Goal: Task Accomplishment & Management: Complete application form

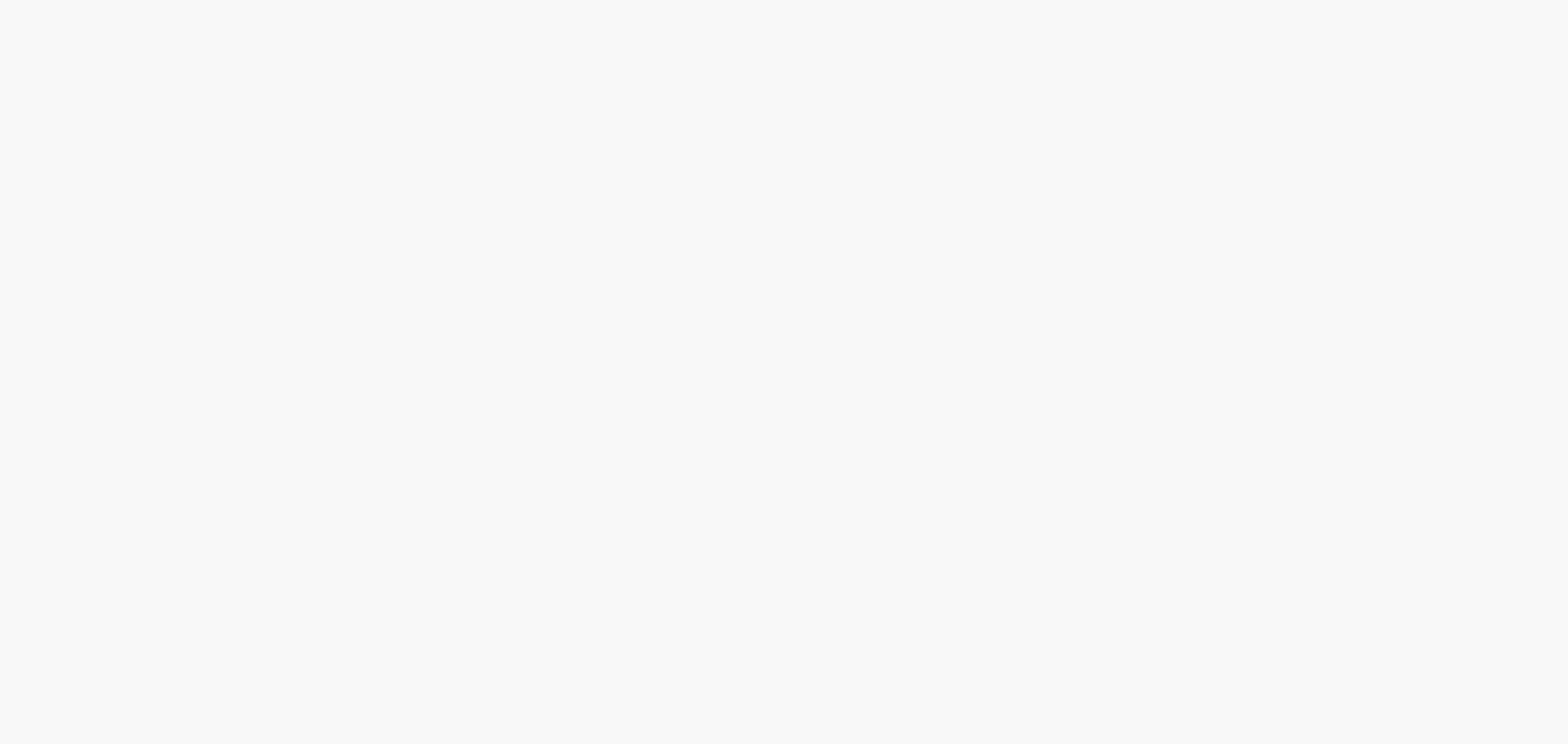
drag, startPoint x: 498, startPoint y: 226, endPoint x: 497, endPoint y: 206, distance: 20.0
click at [497, 210] on body at bounding box center [784, 372] width 1568 height 744
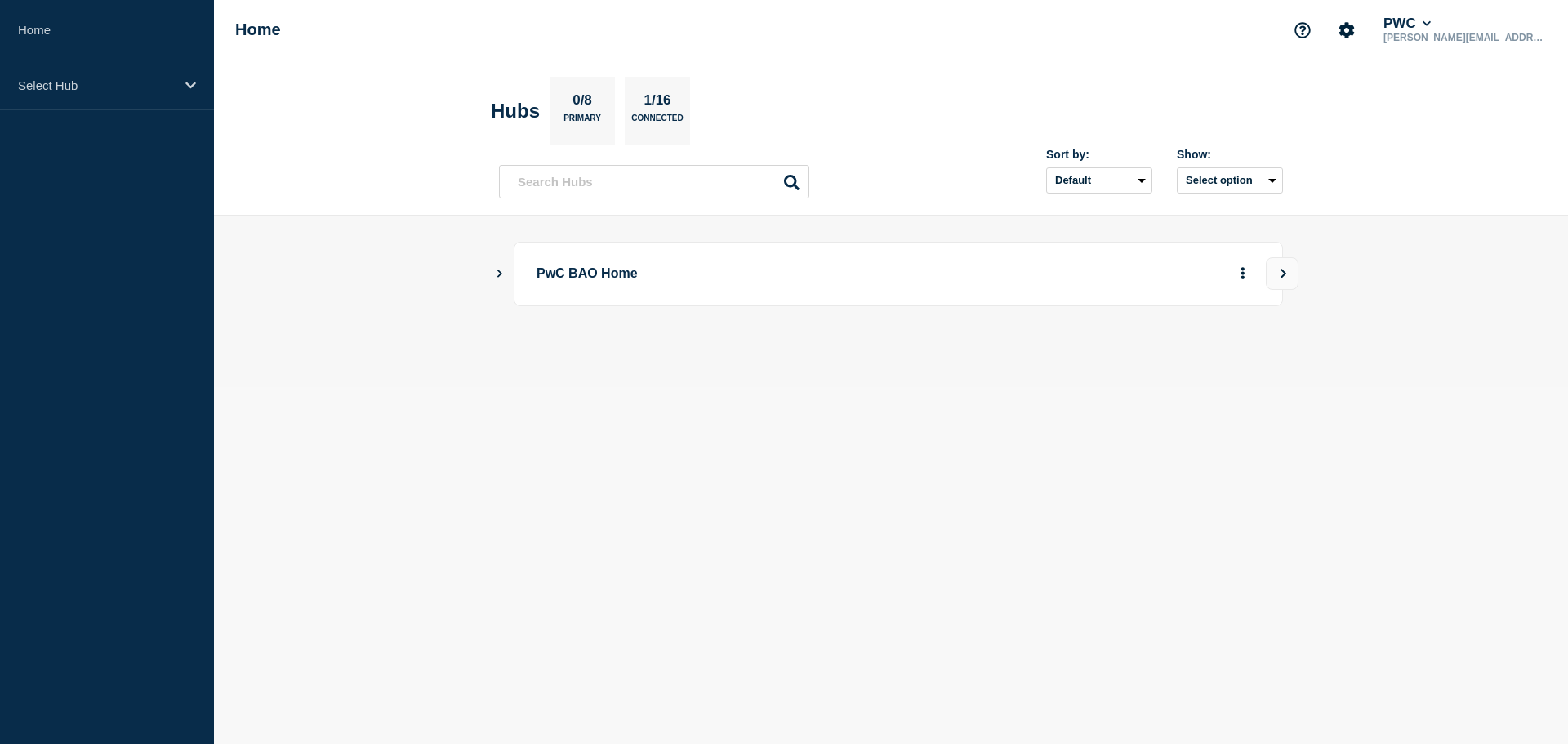
click at [498, 282] on main "PwC BAO Home" at bounding box center [891, 301] width 1354 height 172
click at [497, 279] on button "Show Connected Hubs" at bounding box center [499, 274] width 8 height 12
click at [497, 272] on icon "Show Connected Hubs" at bounding box center [499, 273] width 8 height 5
click at [497, 272] on icon "Show Connected Hubs" at bounding box center [499, 273] width 11 height 8
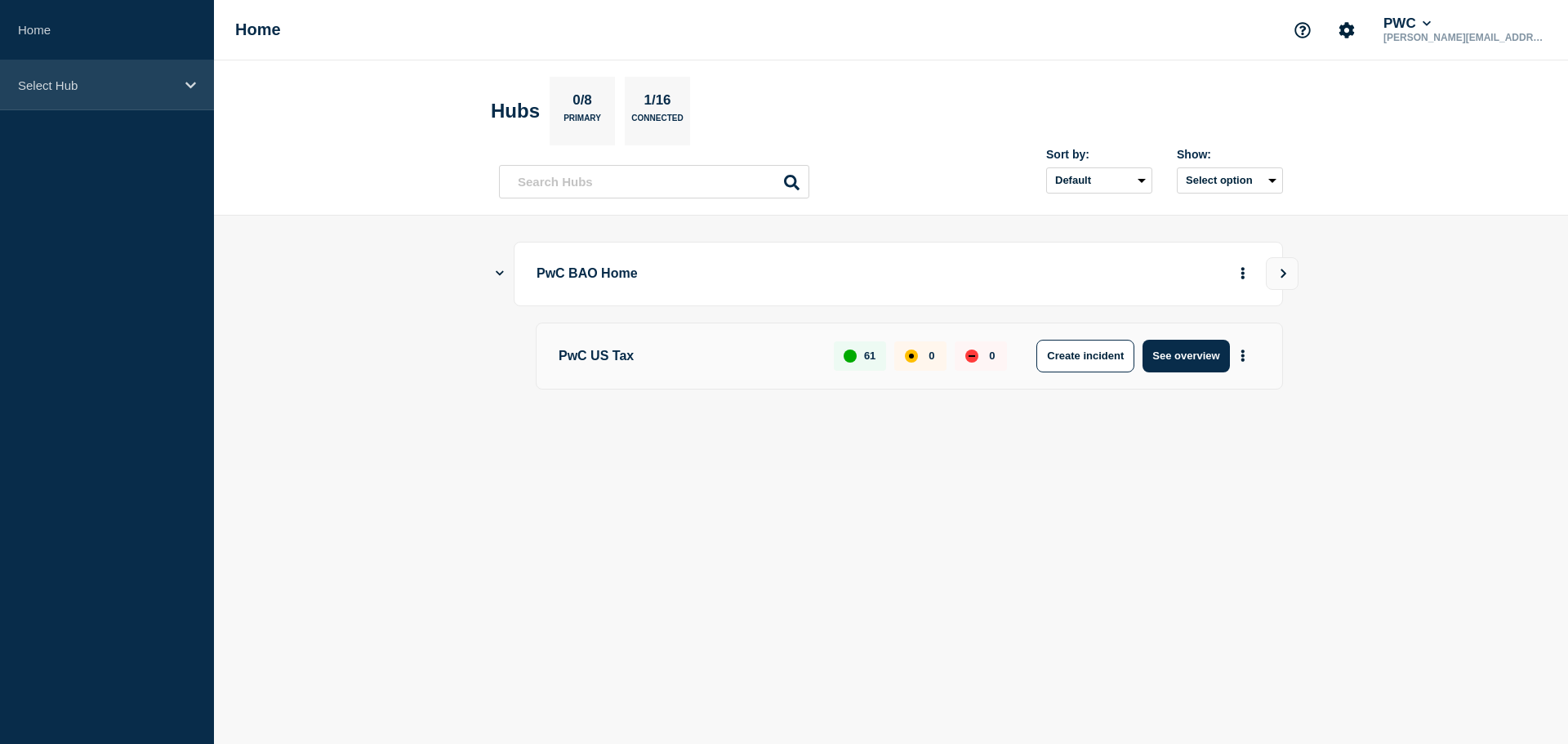
click at [178, 79] on div "Select Hub" at bounding box center [107, 85] width 214 height 50
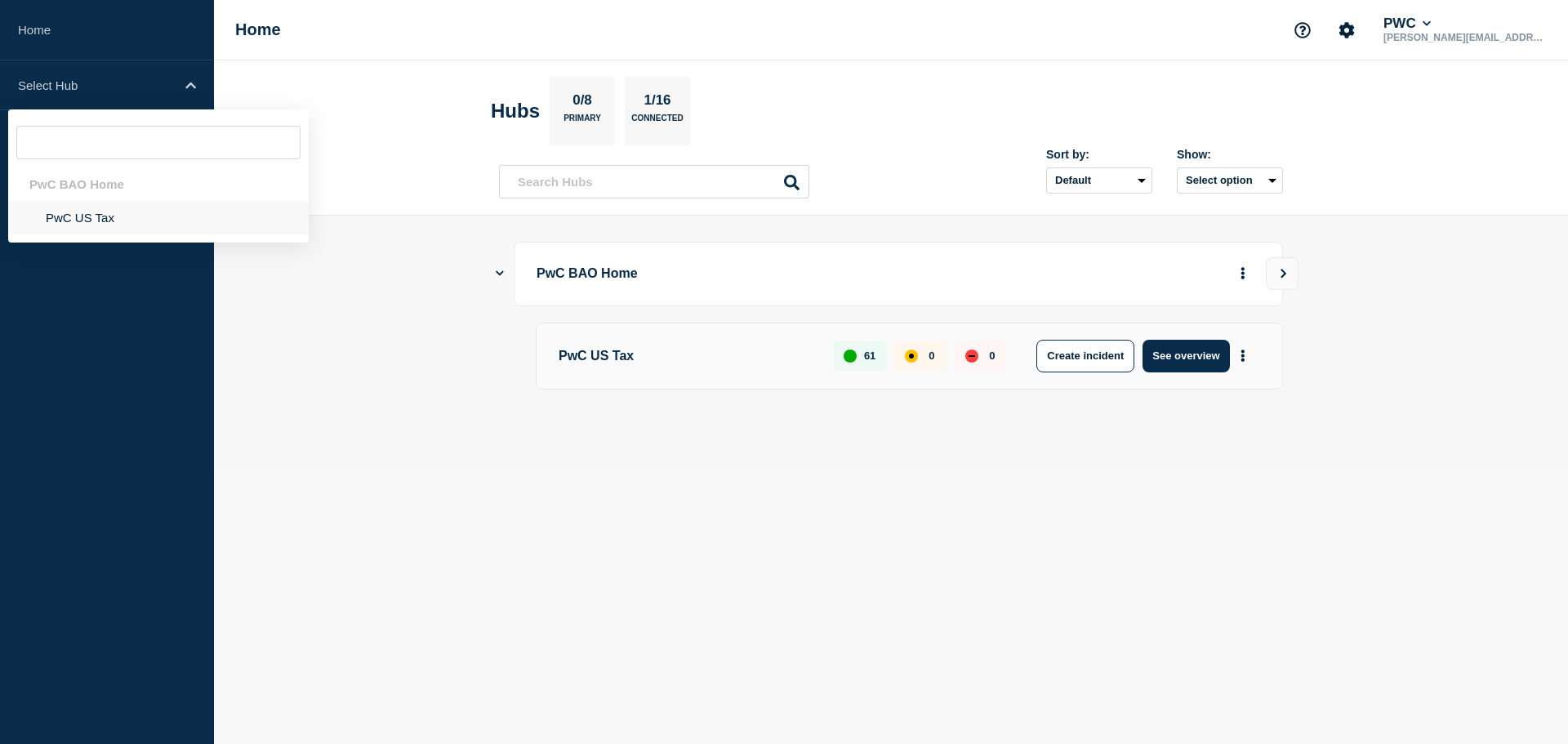
click at [115, 215] on li "PwC US Tax" at bounding box center [158, 218] width 300 height 33
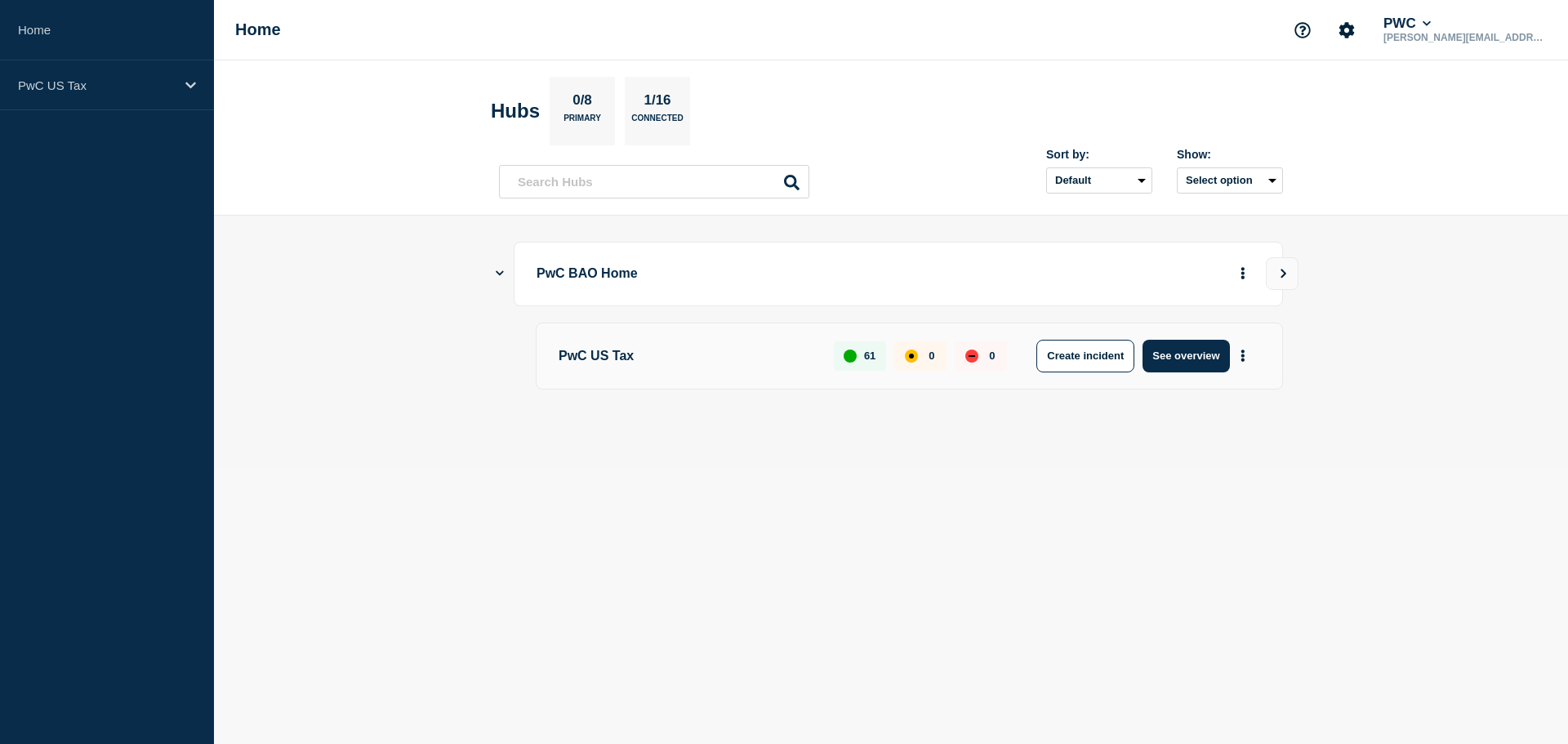
click at [614, 358] on p "PwC US Tax" at bounding box center [686, 355] width 256 height 32
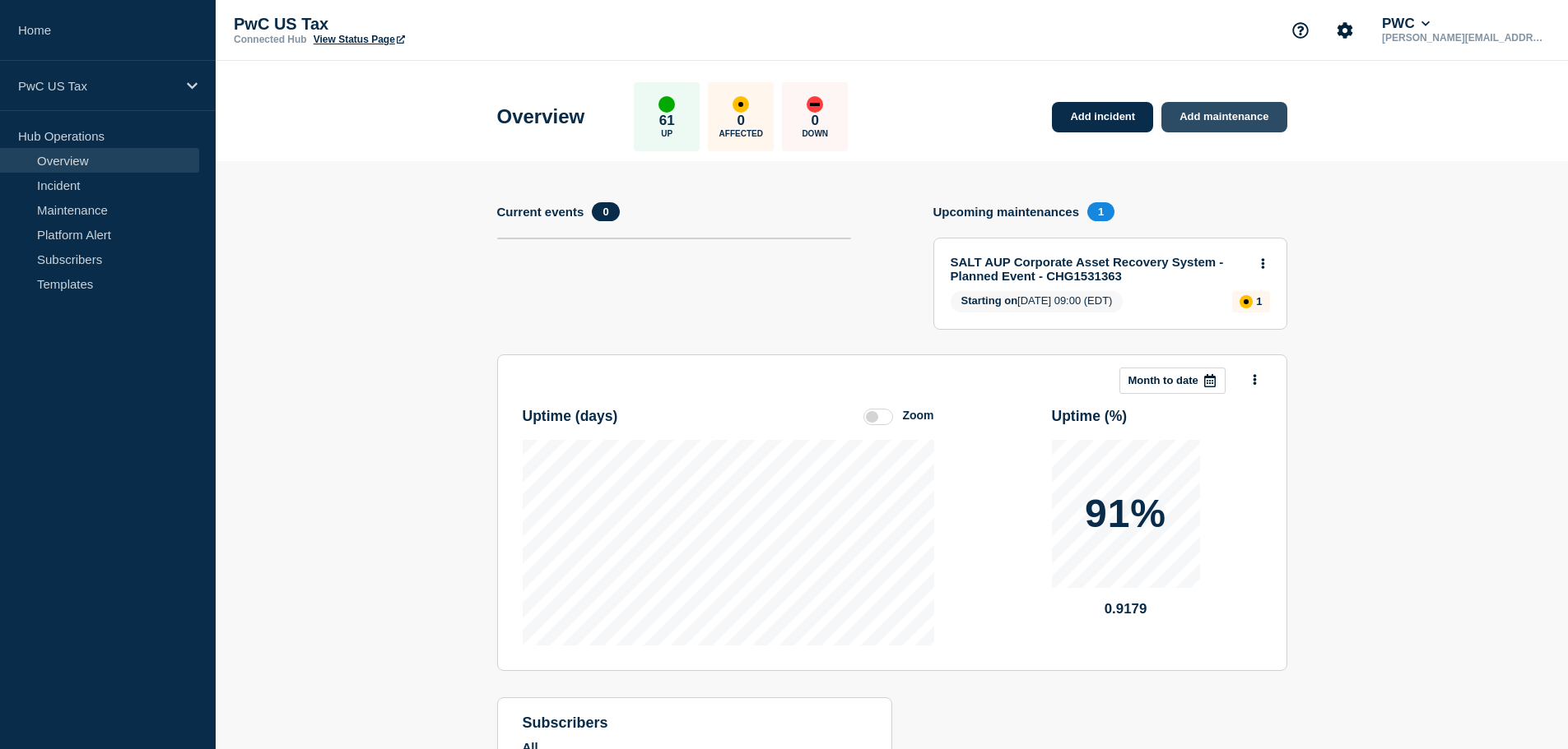
click at [1211, 111] on link "Add maintenance" at bounding box center [1224, 117] width 126 height 31
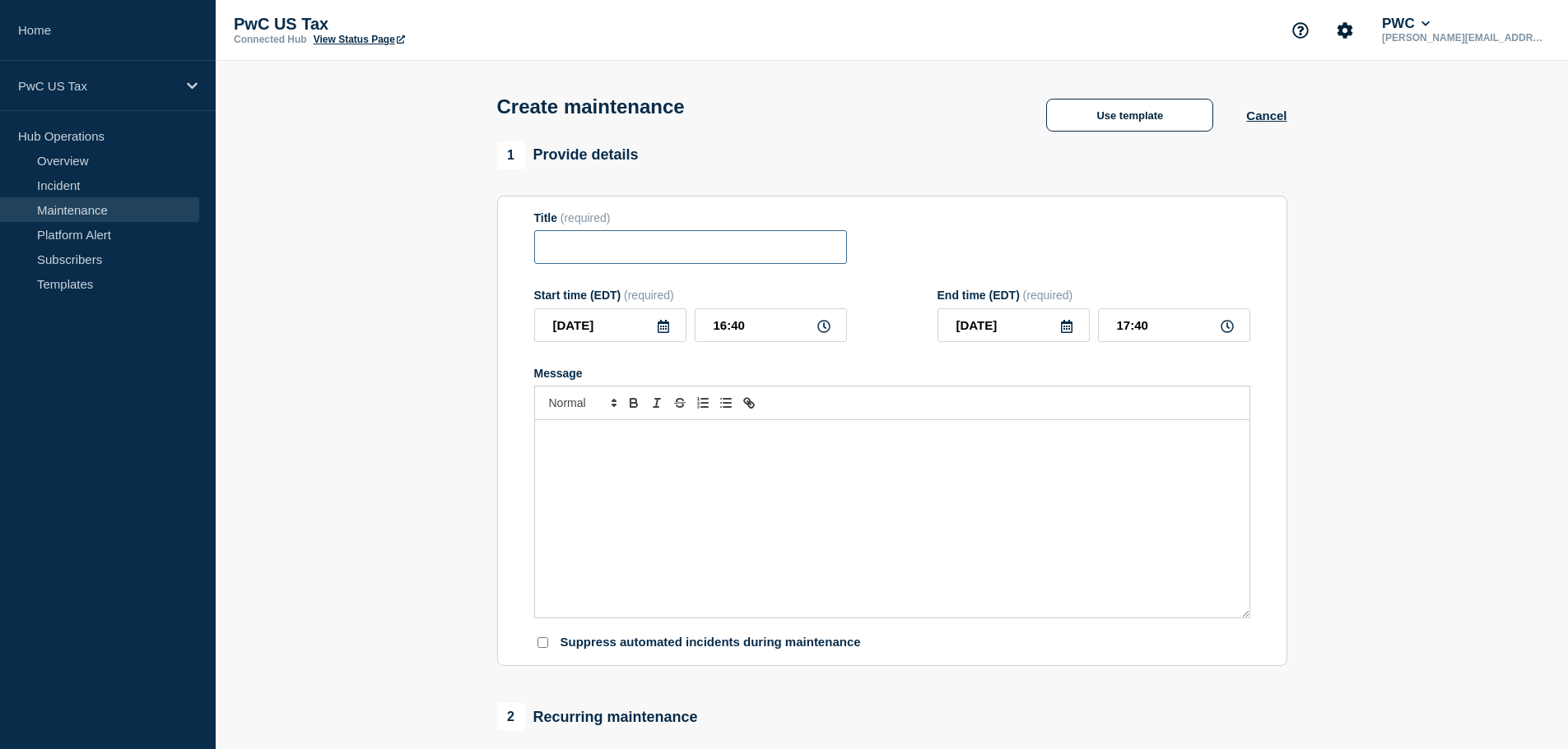
click at [591, 251] on input "Title" at bounding box center [690, 247] width 312 height 34
drag, startPoint x: 661, startPoint y: 263, endPoint x: 653, endPoint y: 259, distance: 8.9
click at [653, 259] on input "Title" at bounding box center [690, 247] width 312 height 34
paste input "CHG1530745"
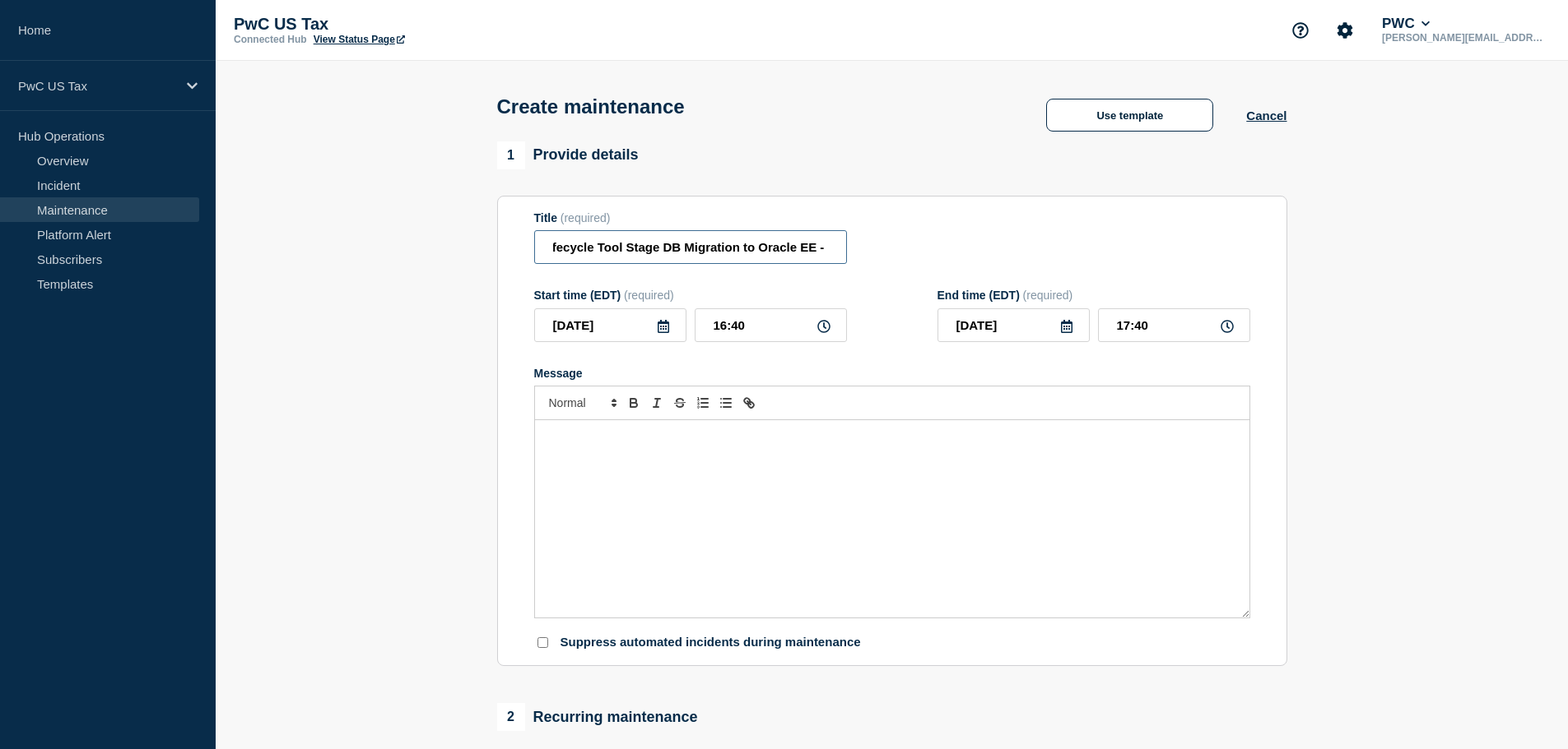
scroll to position [0, 115]
type input "Tax Lifecycle Tool Stage DB Migration to Oracle EE - CHG1530745"
click at [673, 327] on input "2025-09-17" at bounding box center [610, 325] width 152 height 34
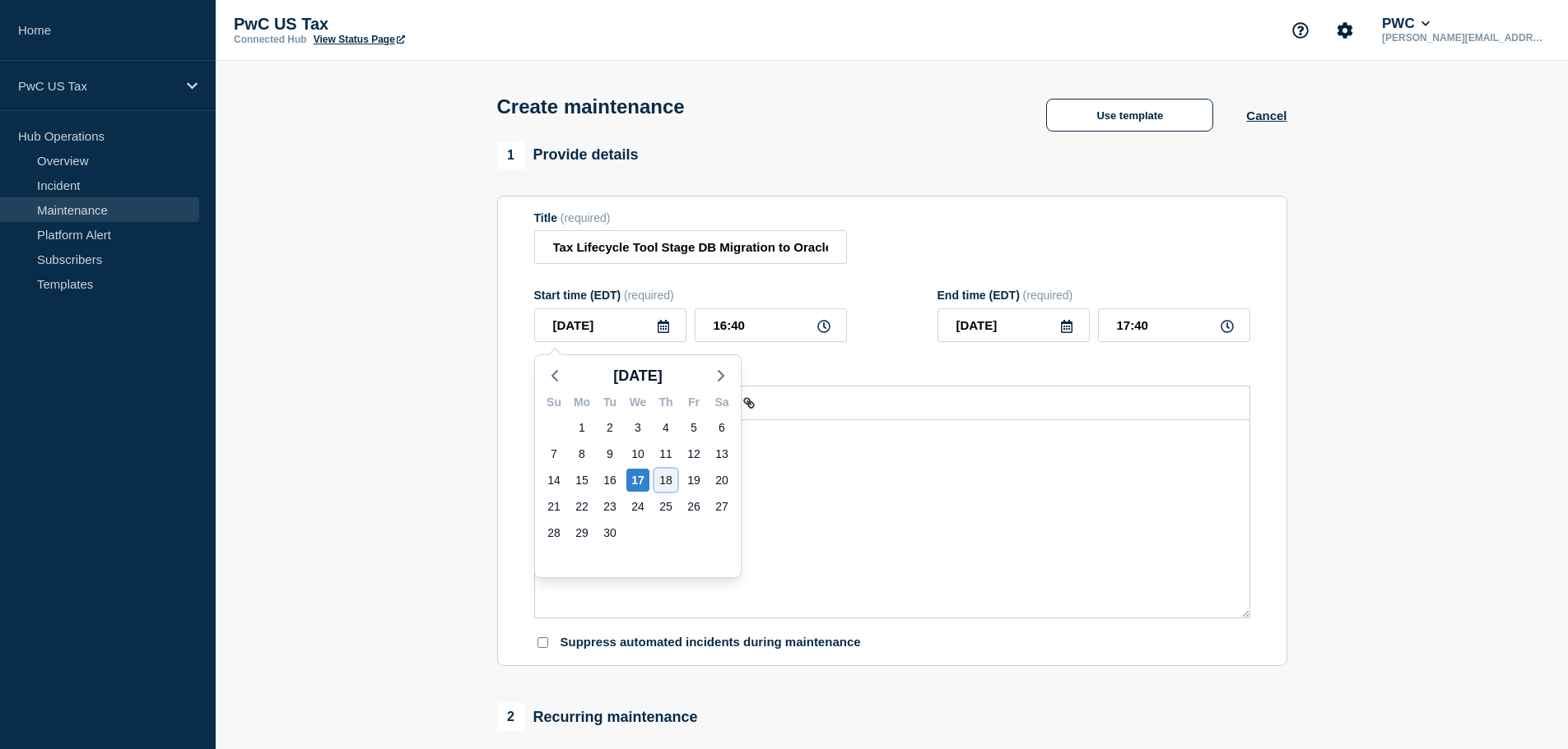
click at [665, 481] on div "18" at bounding box center [665, 479] width 23 height 23
type input "2025-09-18"
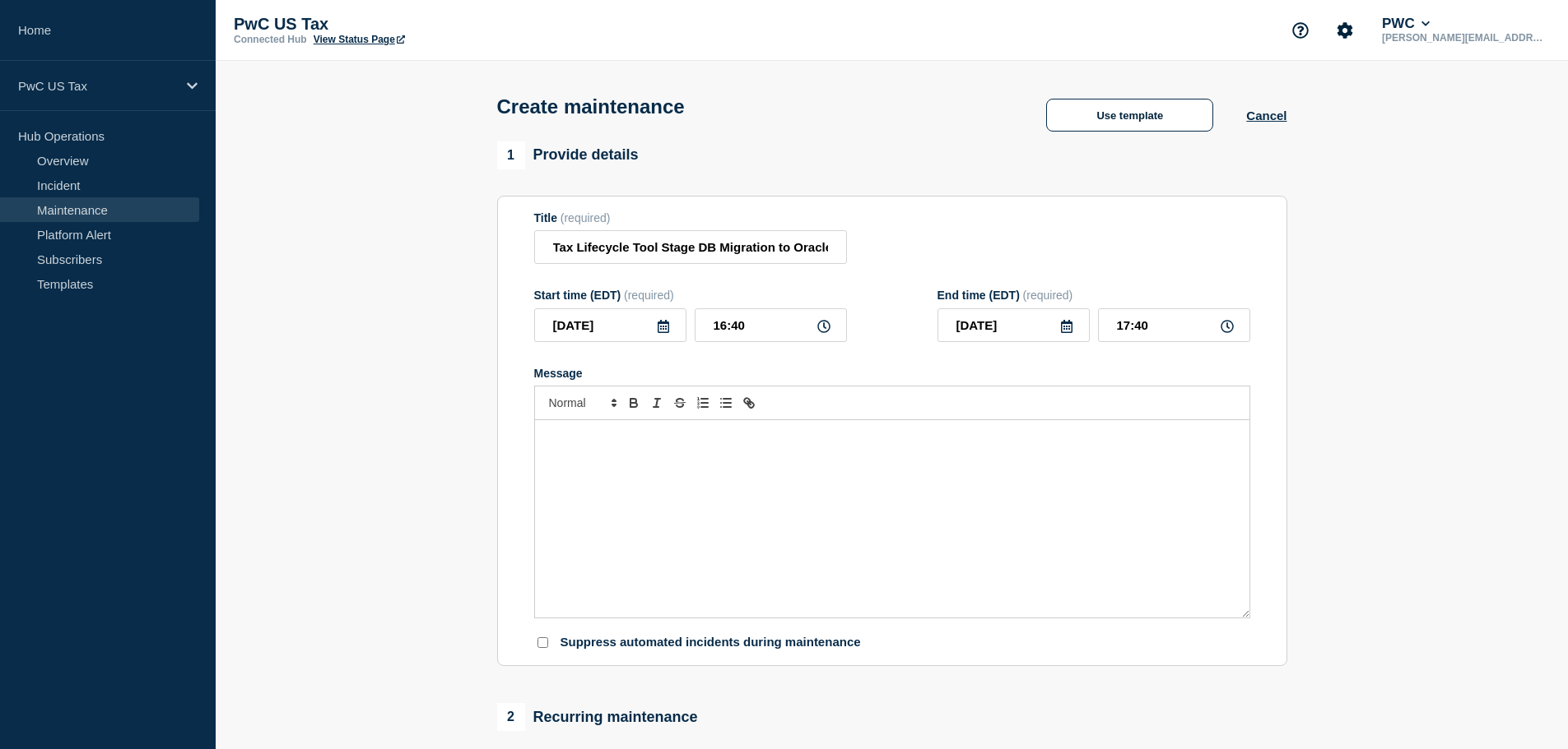
click at [825, 326] on icon at bounding box center [824, 326] width 13 height 13
click at [825, 329] on icon at bounding box center [824, 326] width 13 height 13
click at [825, 330] on icon at bounding box center [824, 326] width 13 height 13
click at [749, 323] on input "16:40" at bounding box center [771, 325] width 152 height 34
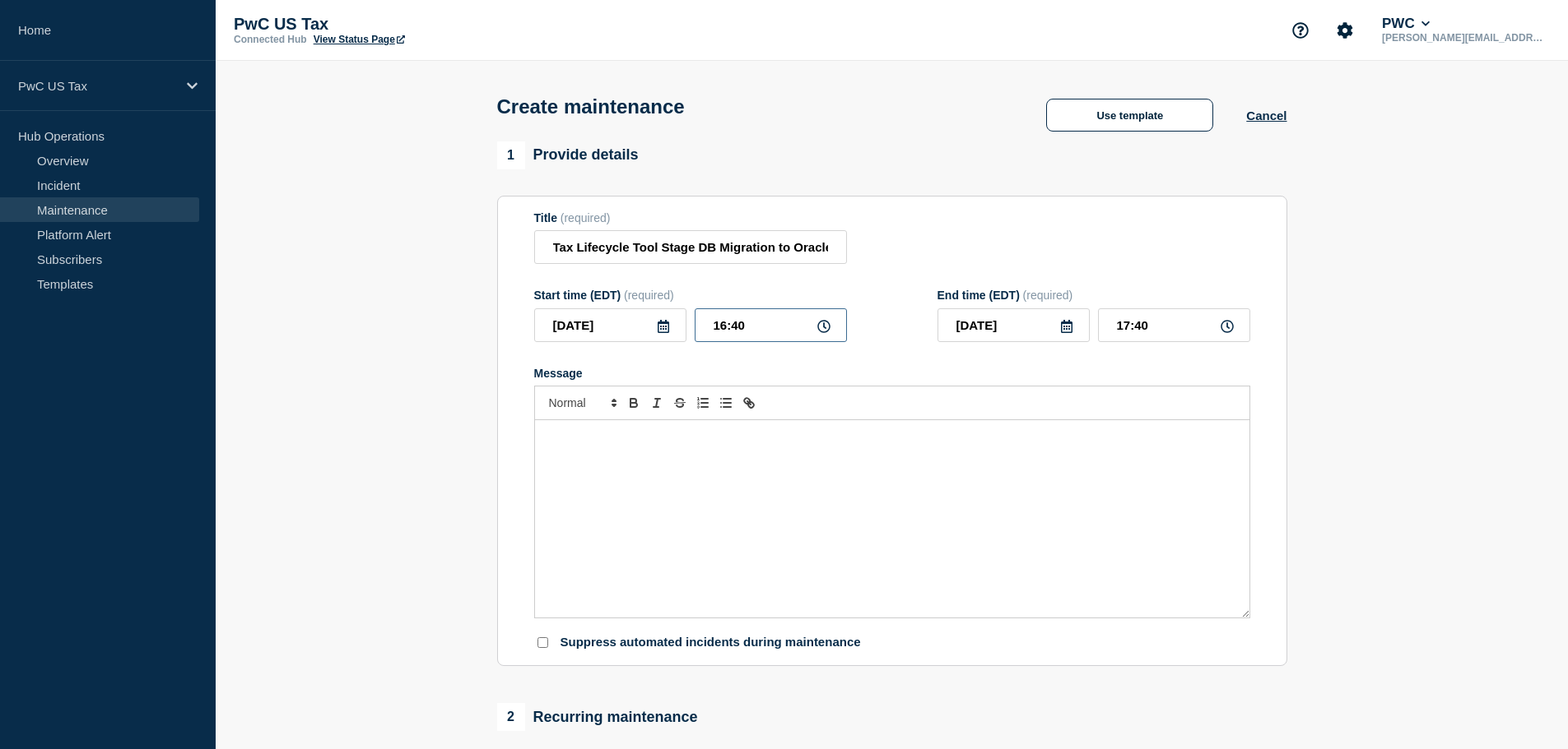
click at [750, 331] on input "16:40" at bounding box center [771, 325] width 152 height 34
click at [808, 539] on div "Message" at bounding box center [892, 519] width 715 height 198
click at [725, 326] on input "16:40" at bounding box center [771, 325] width 152 height 34
type input "00:40"
type input "01:40"
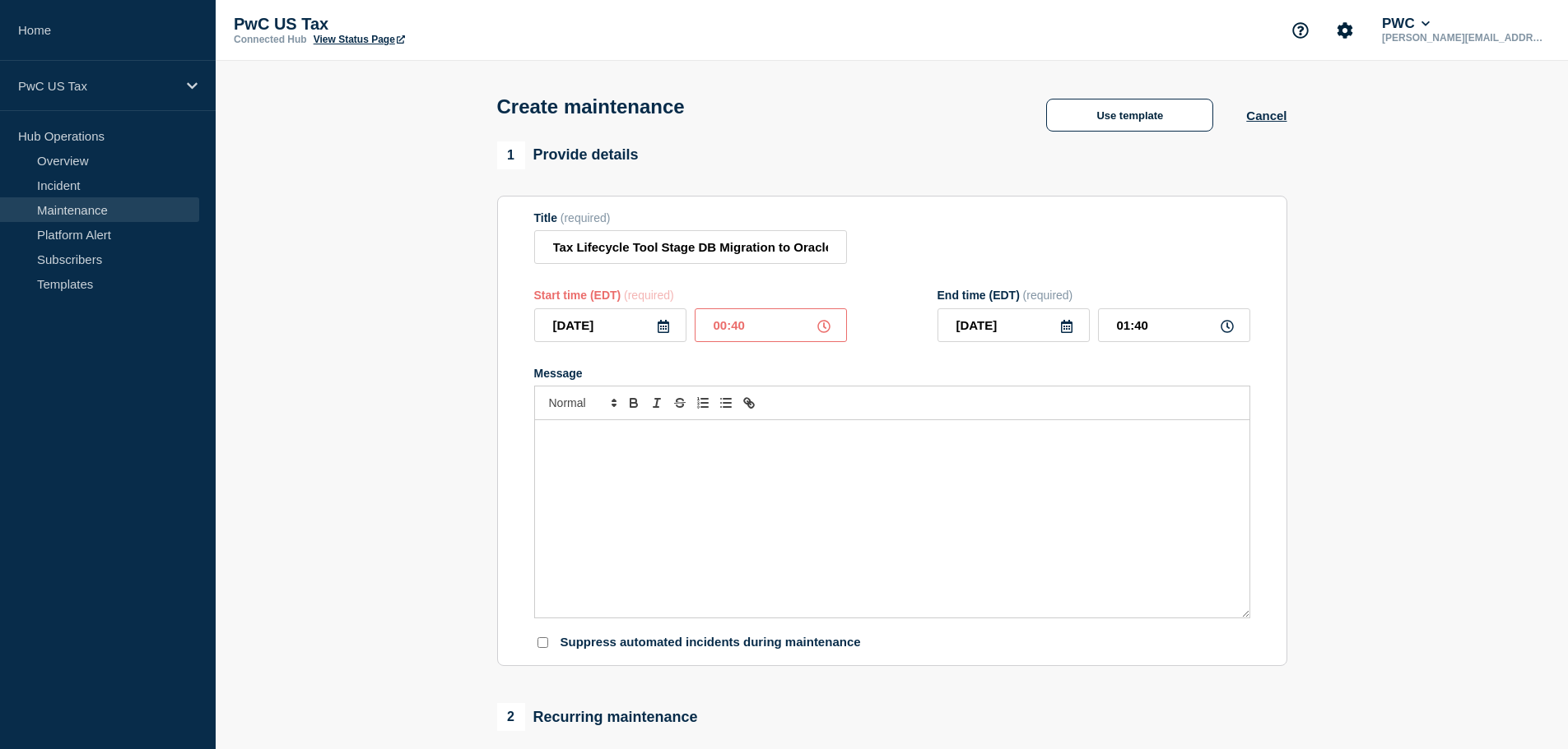
type input "07:40"
type input "08:40"
type input "07:00"
click at [1225, 331] on icon at bounding box center [1226, 326] width 13 height 13
click at [1127, 331] on input "08:00" at bounding box center [1174, 325] width 152 height 34
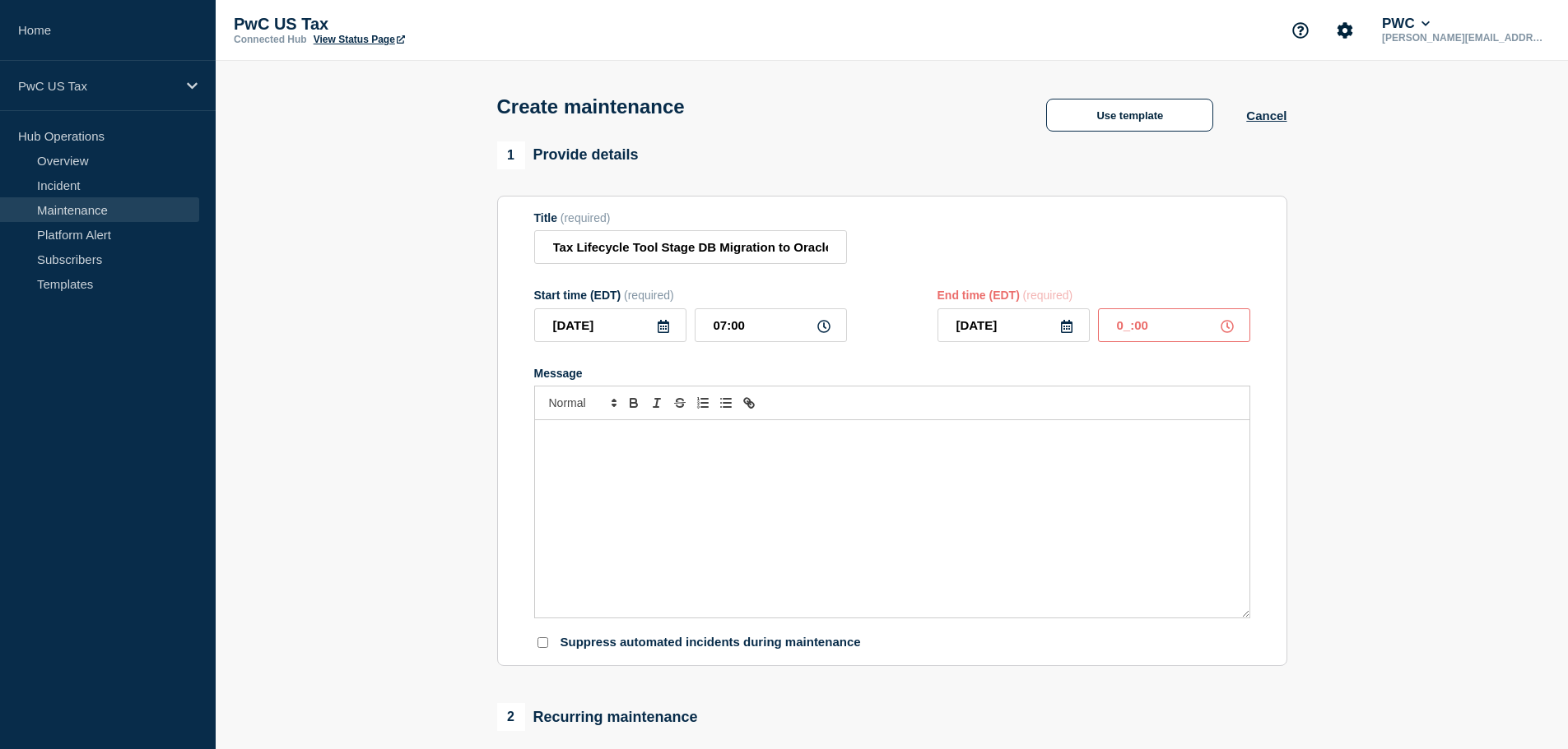
type input "__:00"
click at [759, 255] on input "Tax Lifecycle Tool Stage DB Migration to Oracle EE - CHG1530745" at bounding box center [690, 247] width 312 height 34
click at [1131, 105] on button "Use template" at bounding box center [1129, 115] width 167 height 33
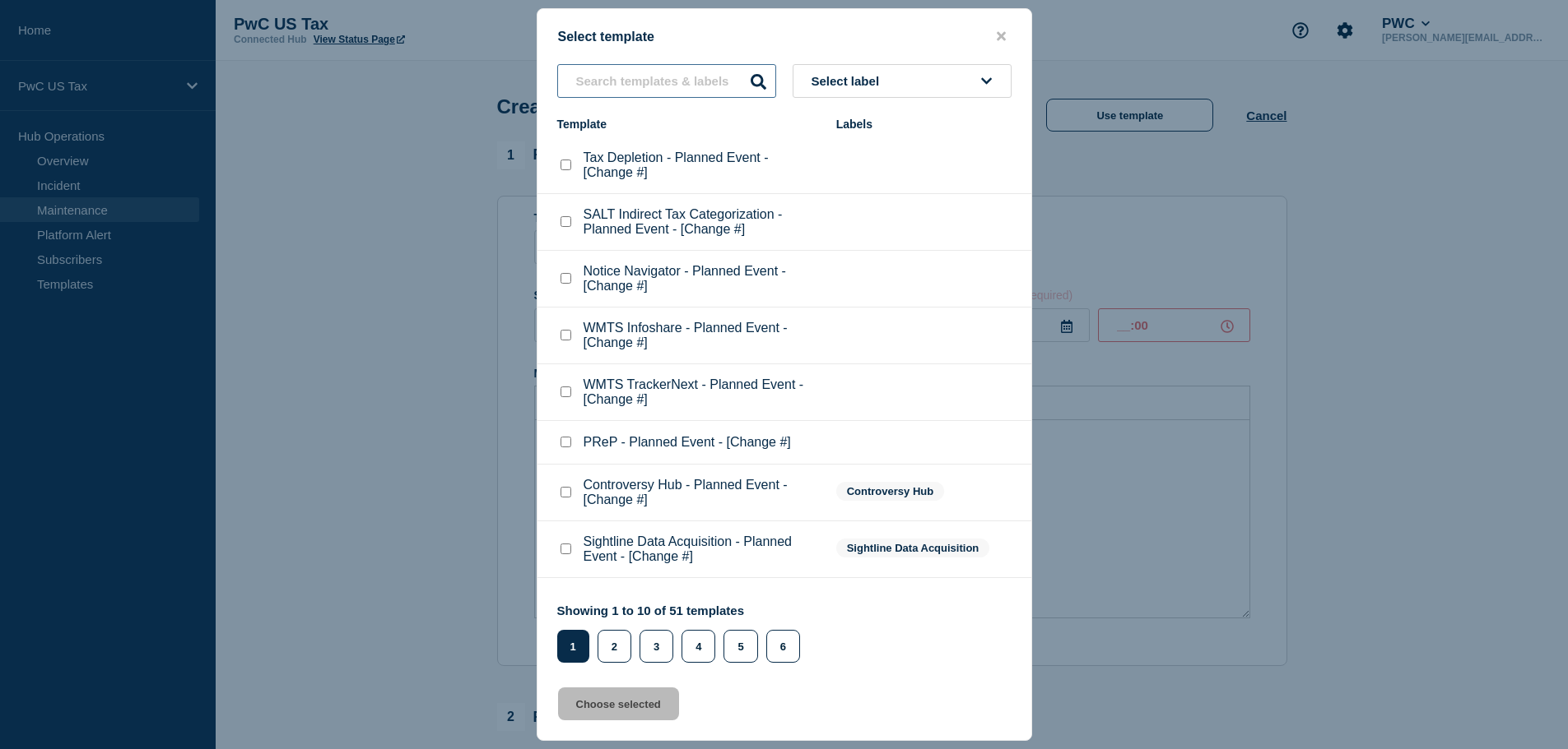
click at [637, 79] on input "text" at bounding box center [666, 81] width 218 height 34
type input "tax life"
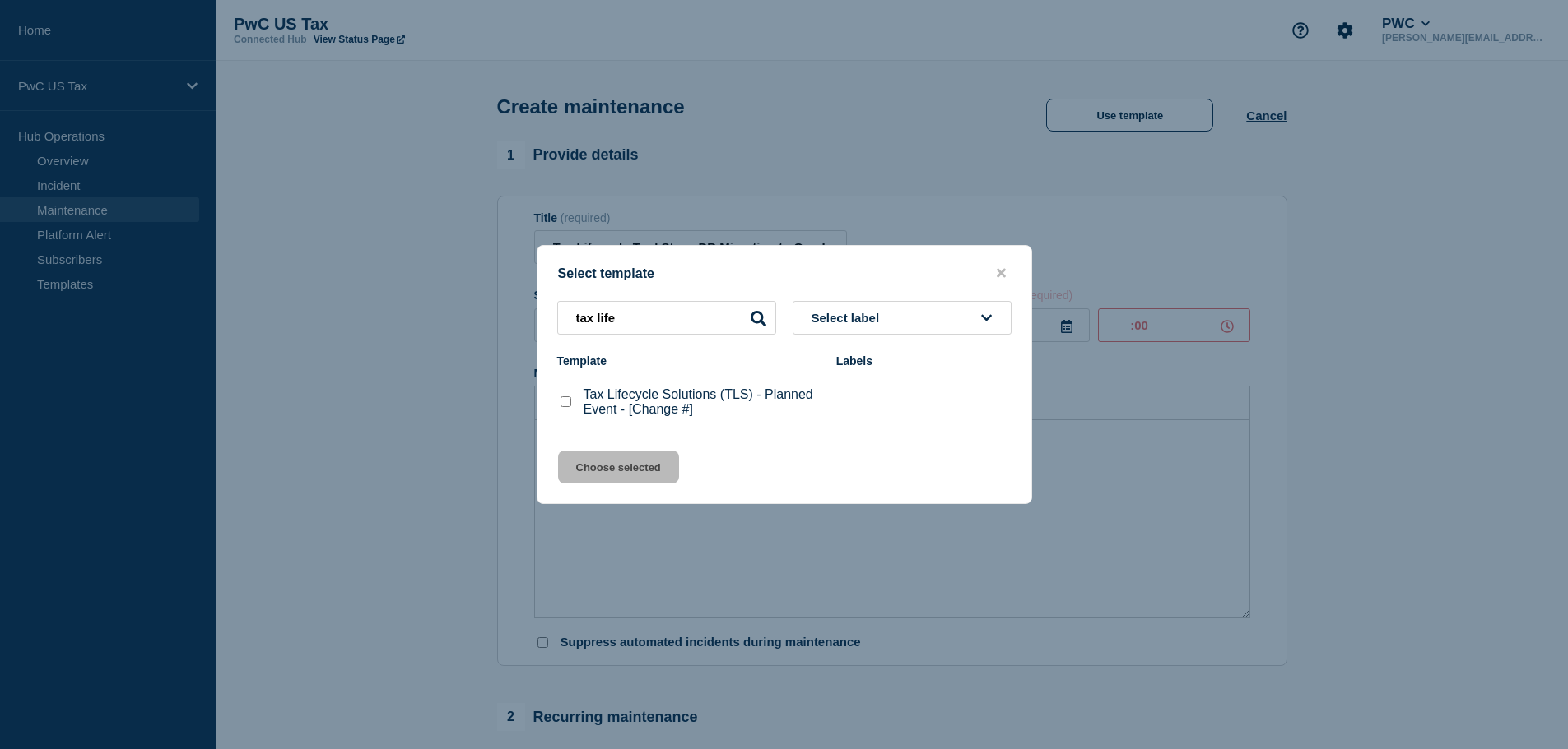
click at [624, 410] on p "Tax Lifecycle Solutions (TLS) - Planned Event - [Change #]" at bounding box center [701, 402] width 236 height 30
click at [572, 402] on div "Tax Lifecycle Solutions (TLS) - Planned Event - [Change #]" at bounding box center [689, 402] width 263 height 30
click at [569, 402] on checkbox"] "Tax Lifecycle Solutions (TLS) - Planned Event - [Change #] checkbox" at bounding box center [566, 401] width 11 height 11
checkbox checkbox"] "true"
click at [596, 470] on button "Choose selected" at bounding box center [618, 466] width 121 height 33
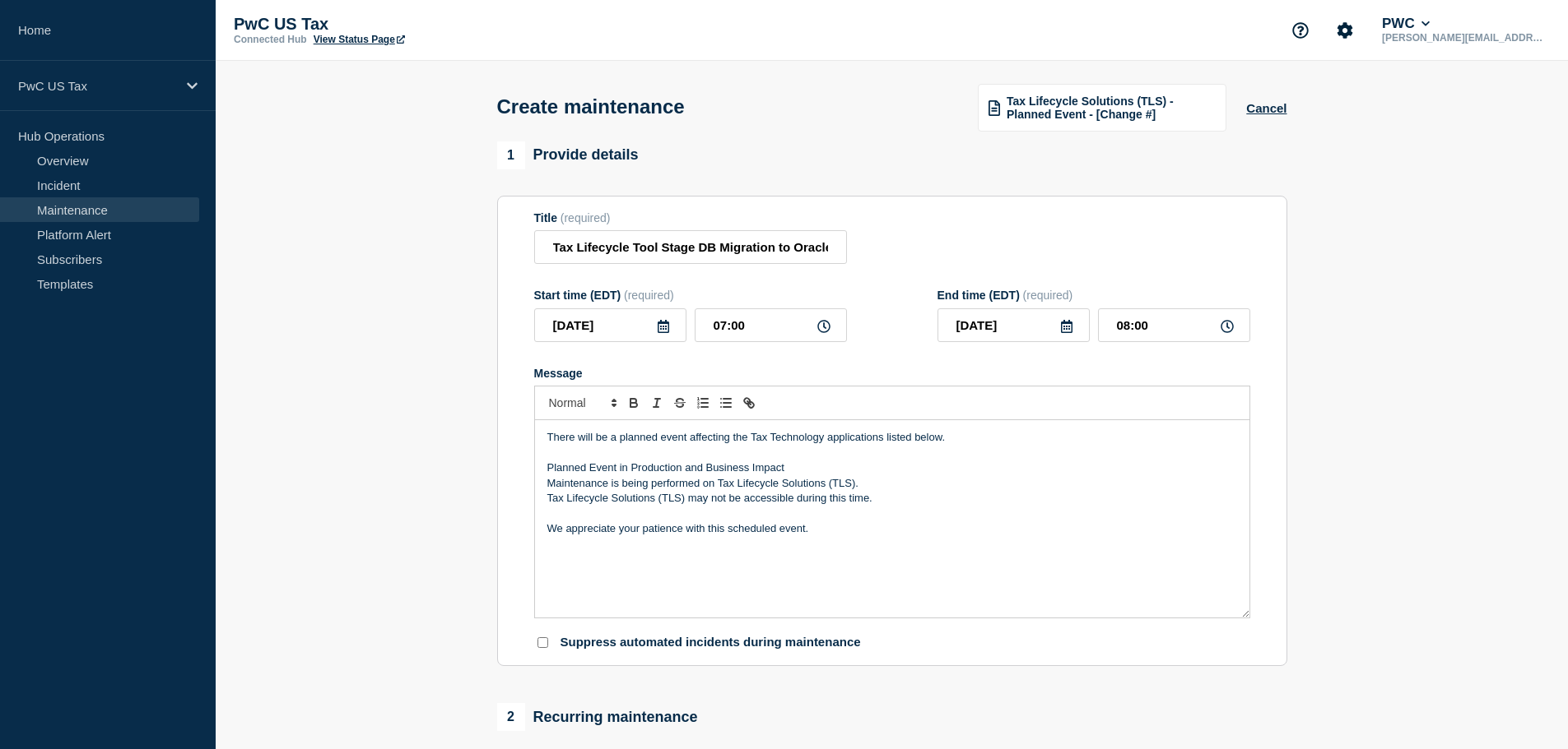
click at [833, 563] on div "There will be a planned event affecting the Tax Technology applications listed …" at bounding box center [892, 519] width 715 height 198
drag, startPoint x: 745, startPoint y: 261, endPoint x: 1003, endPoint y: 262, distance: 258.0
click at [1003, 262] on div "Title (required) Tax Lifecycle Tool Stage DB Migration to Oracle EE - CHG1530745" at bounding box center [892, 238] width 716 height 53
click at [968, 227] on div "Title (required) Tax Lifecycle Tool Stage DB Migration to Oracle EE - CHG1530745" at bounding box center [892, 238] width 716 height 53
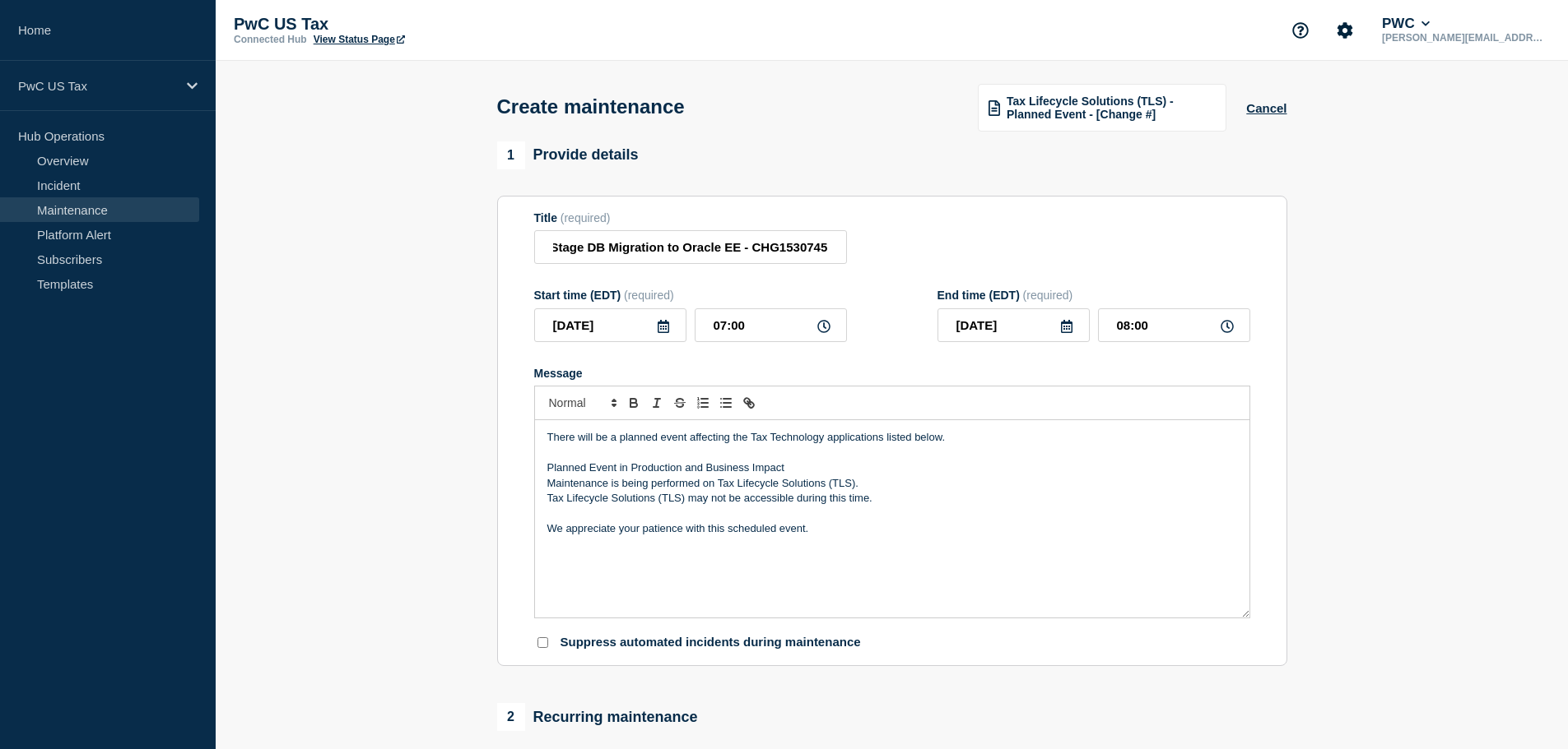
scroll to position [0, 0]
click at [1129, 327] on input "08:00" at bounding box center [1174, 325] width 152 height 34
type input "17:00"
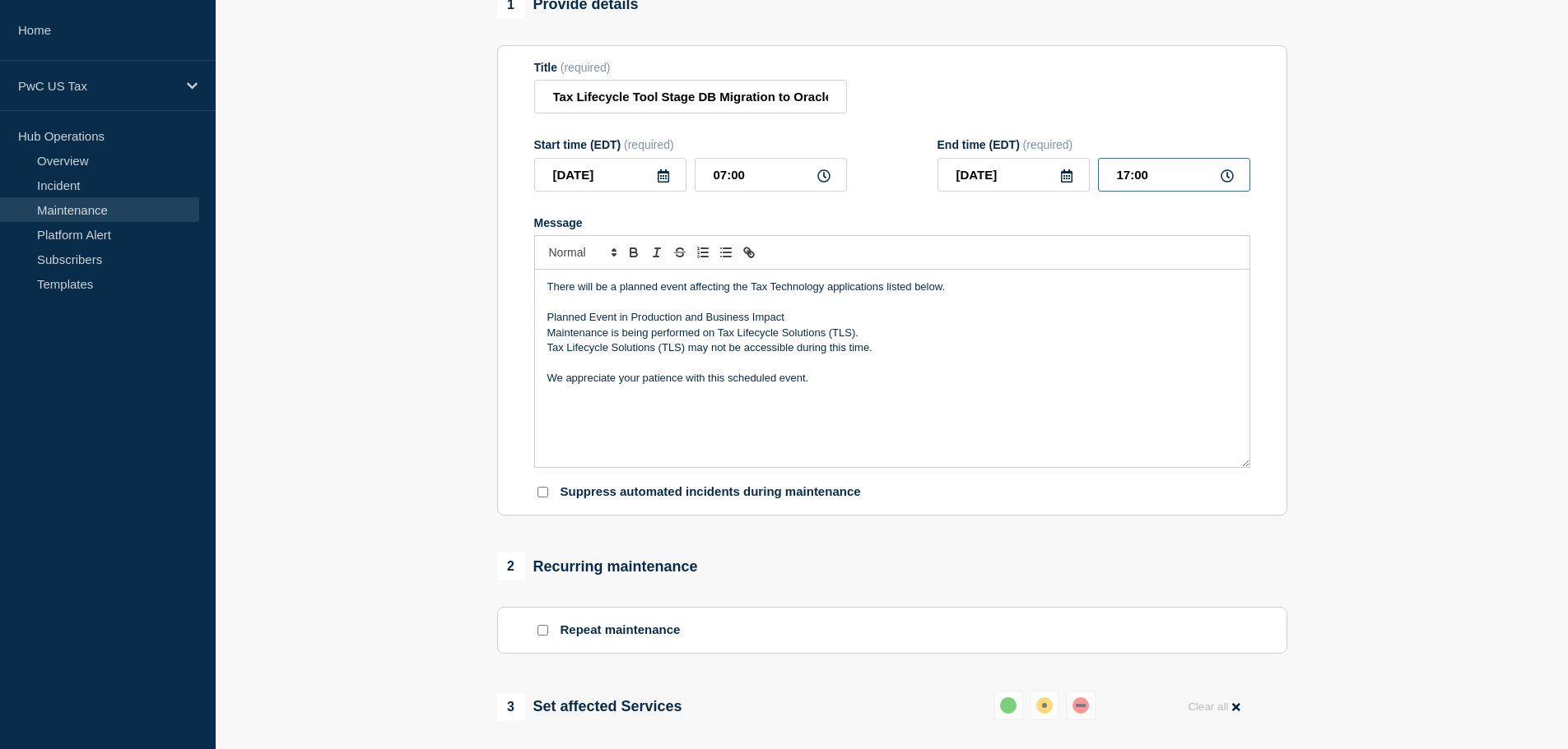
scroll to position [164, 0]
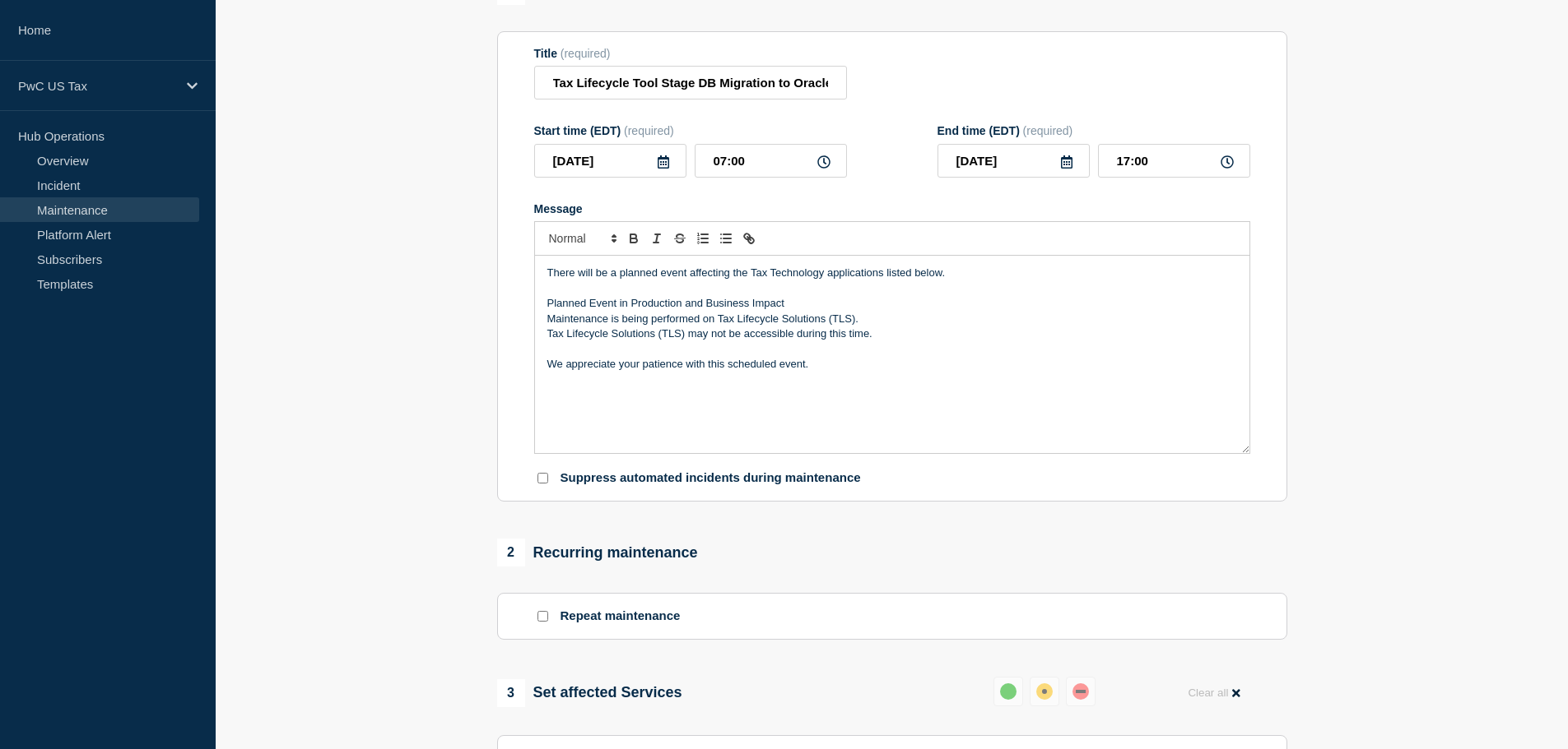
click at [665, 494] on section "Title (required) Tax Lifecycle Tool Stage DB Migration to Oracle EE - CHG153074…" at bounding box center [892, 267] width 790 height 471
click at [547, 483] on input "Suppress automated incidents during maintenance" at bounding box center [543, 478] width 11 height 11
checkbox input "true"
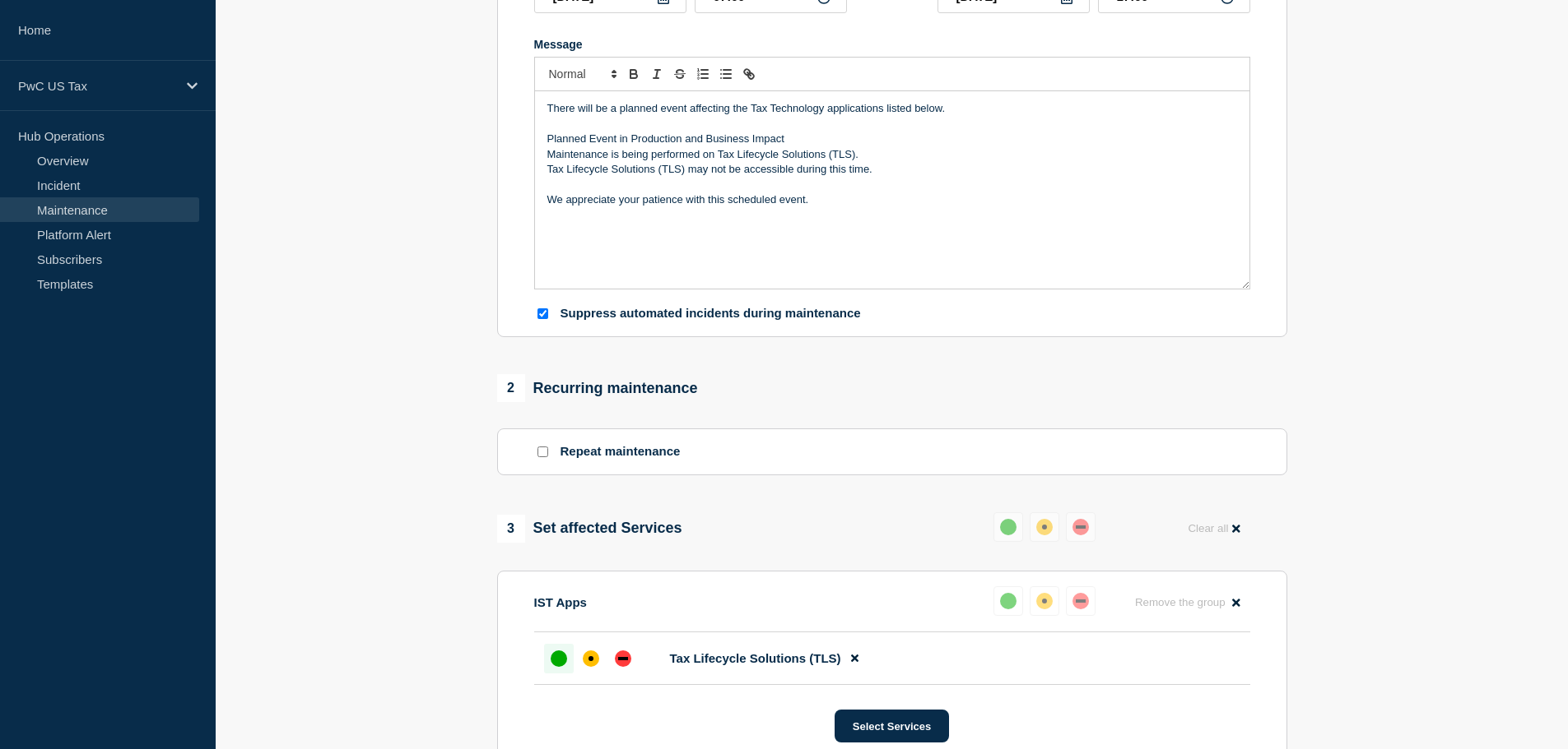
scroll to position [411, 0]
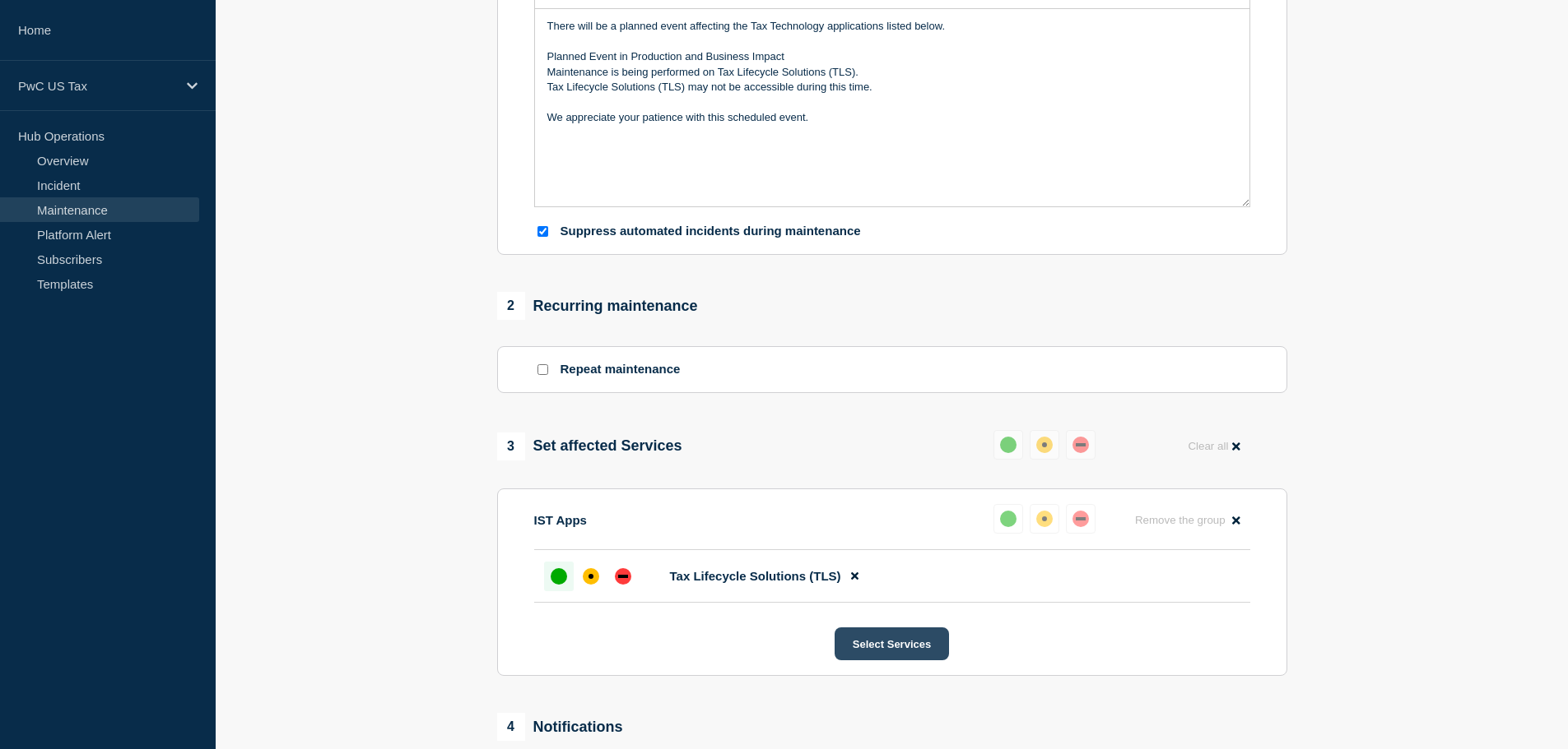
click at [911, 657] on button "Select Services" at bounding box center [892, 643] width 115 height 33
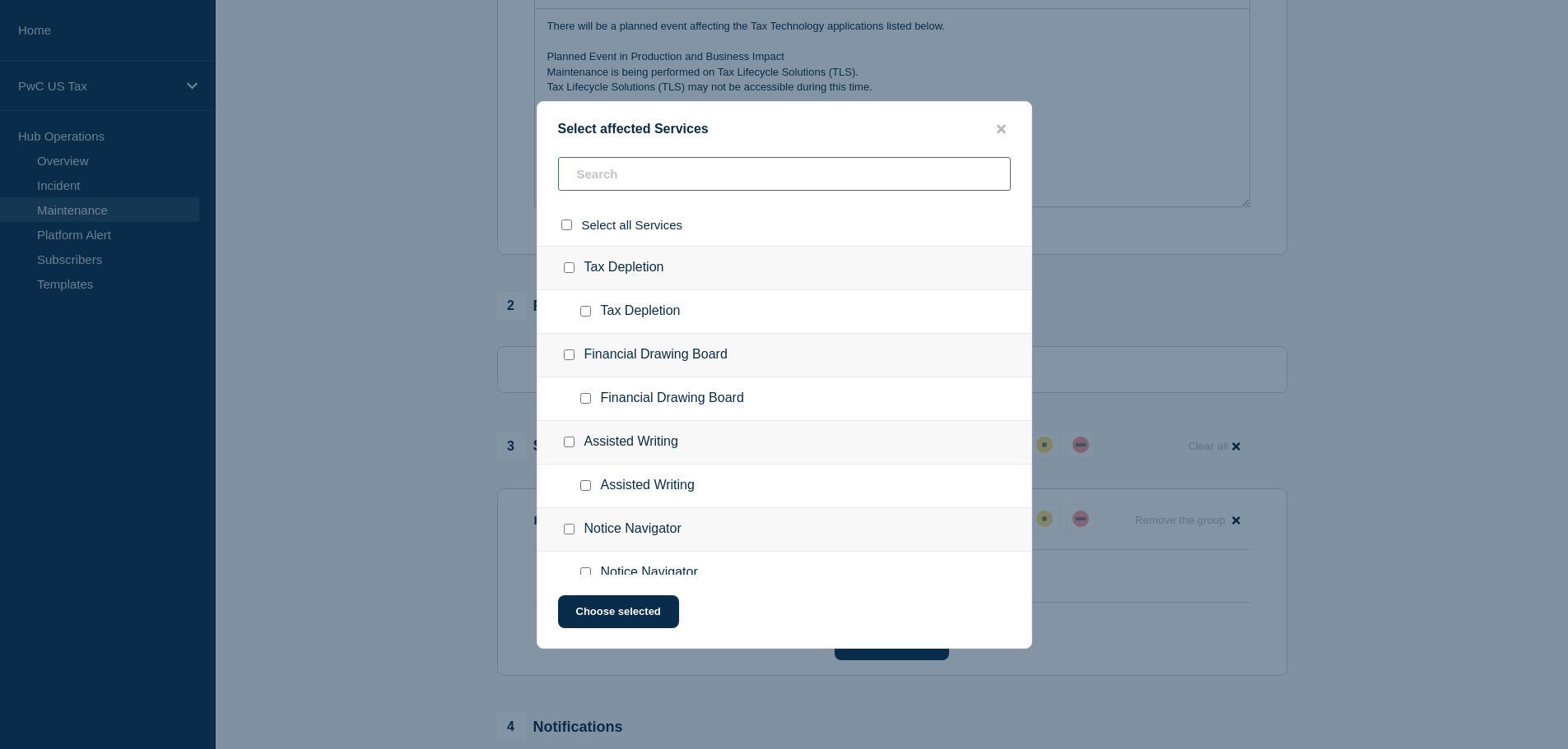
click at [625, 176] on input "text" at bounding box center [784, 174] width 453 height 34
type input "a"
type input "tax l"
checkbox input "true"
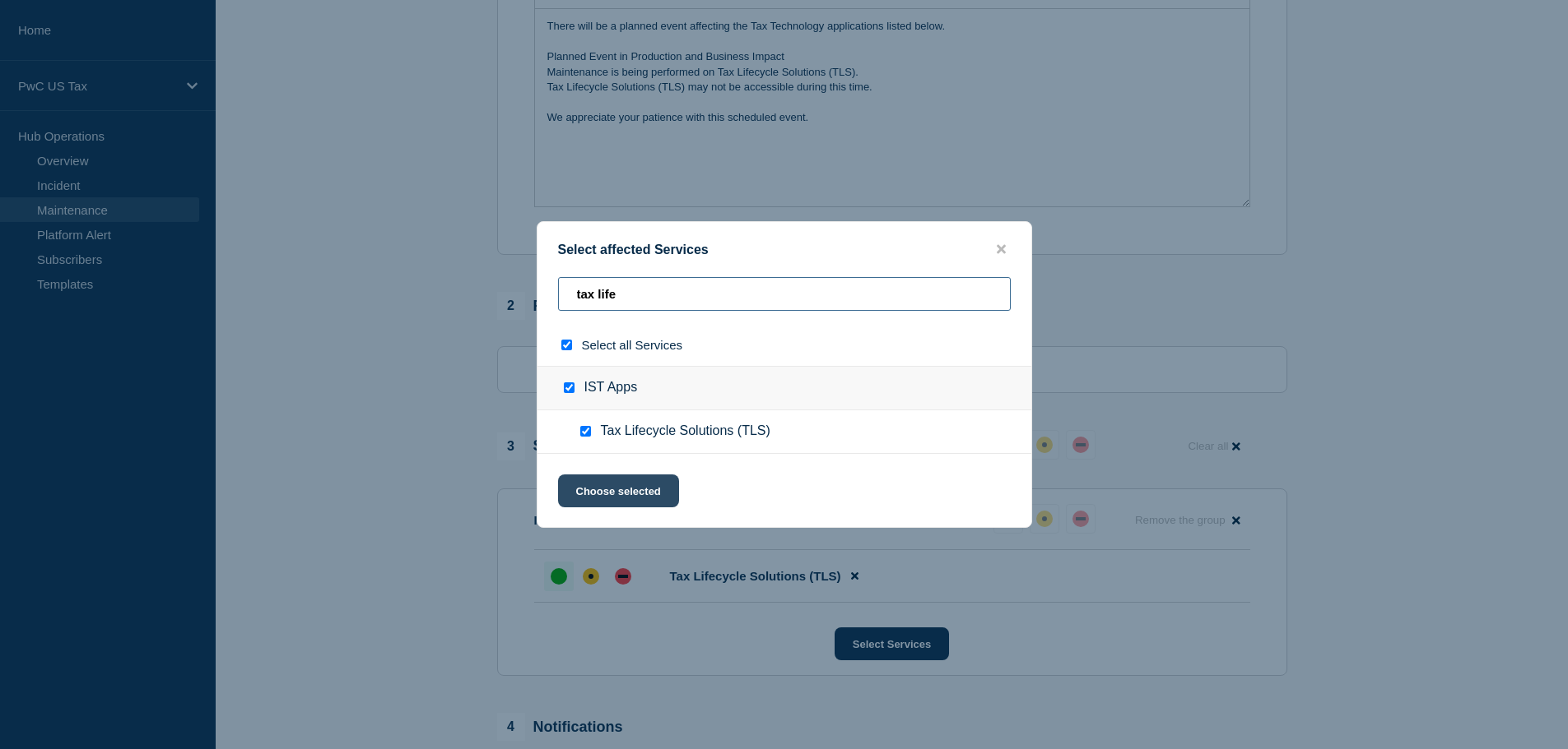
type input "tax life"
drag, startPoint x: 584, startPoint y: 478, endPoint x: 720, endPoint y: 540, distance: 149.5
click at [585, 478] on button "Choose selected" at bounding box center [618, 490] width 121 height 33
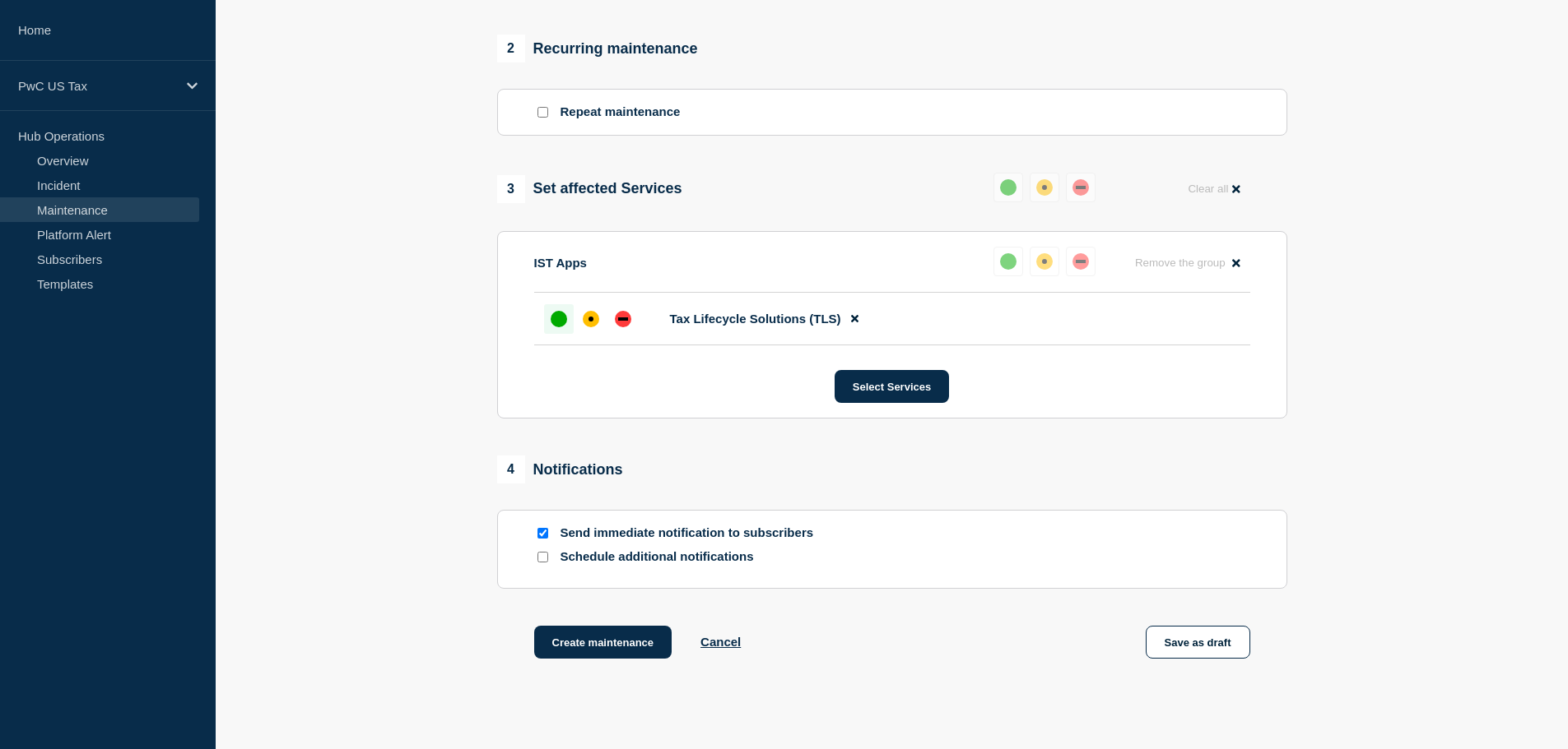
scroll to position [740, 0]
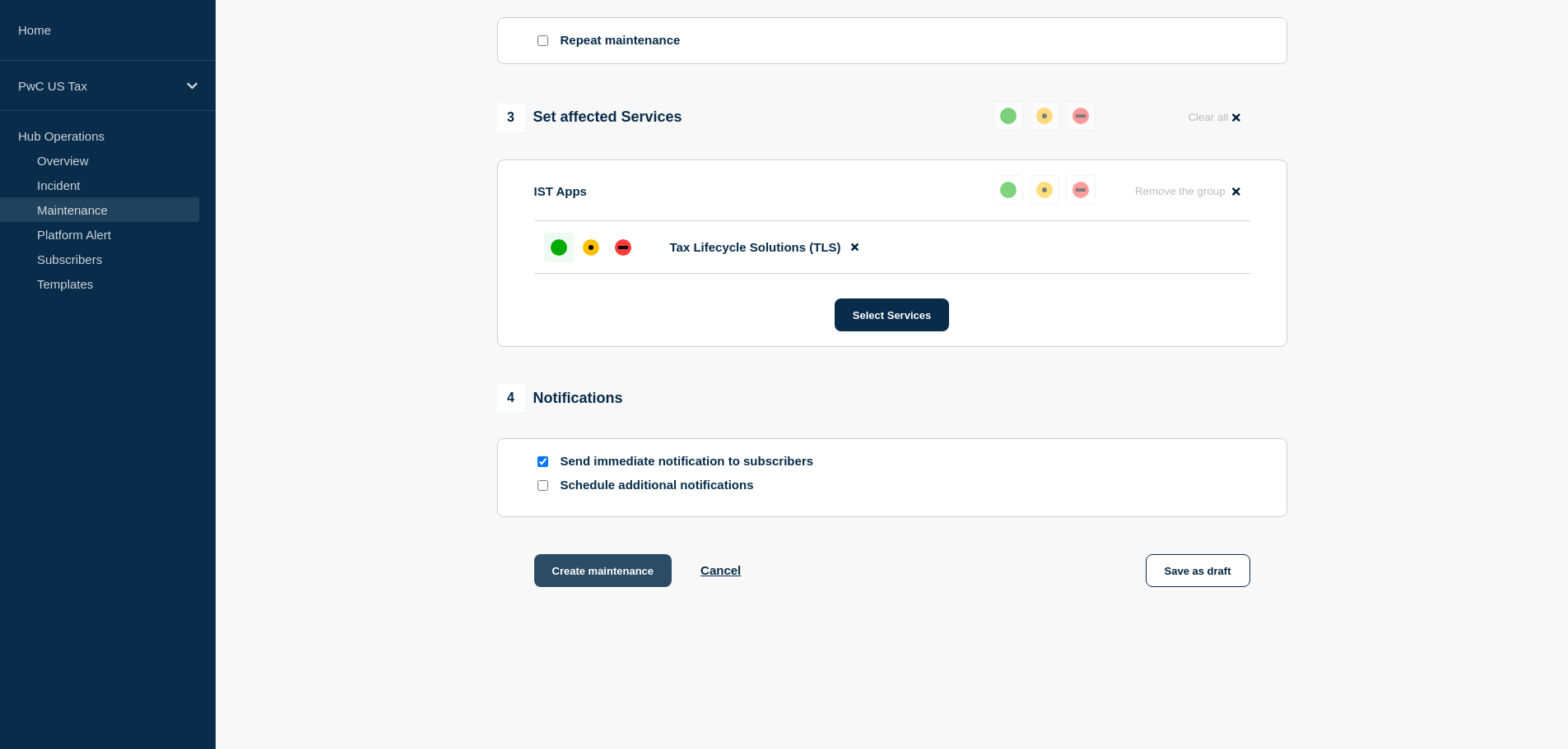
click at [596, 585] on button "Create maintenance" at bounding box center [603, 570] width 138 height 33
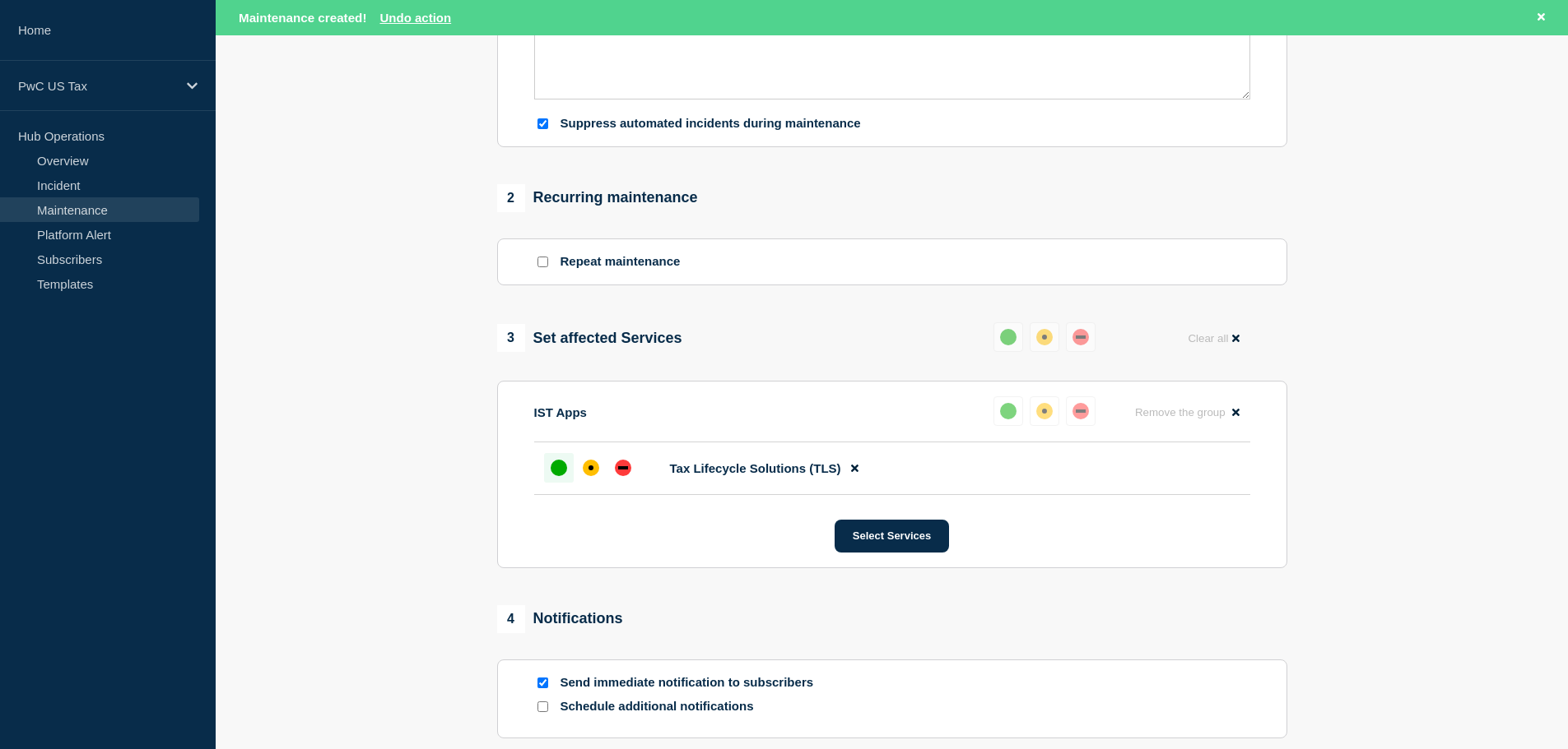
scroll to position [283, 0]
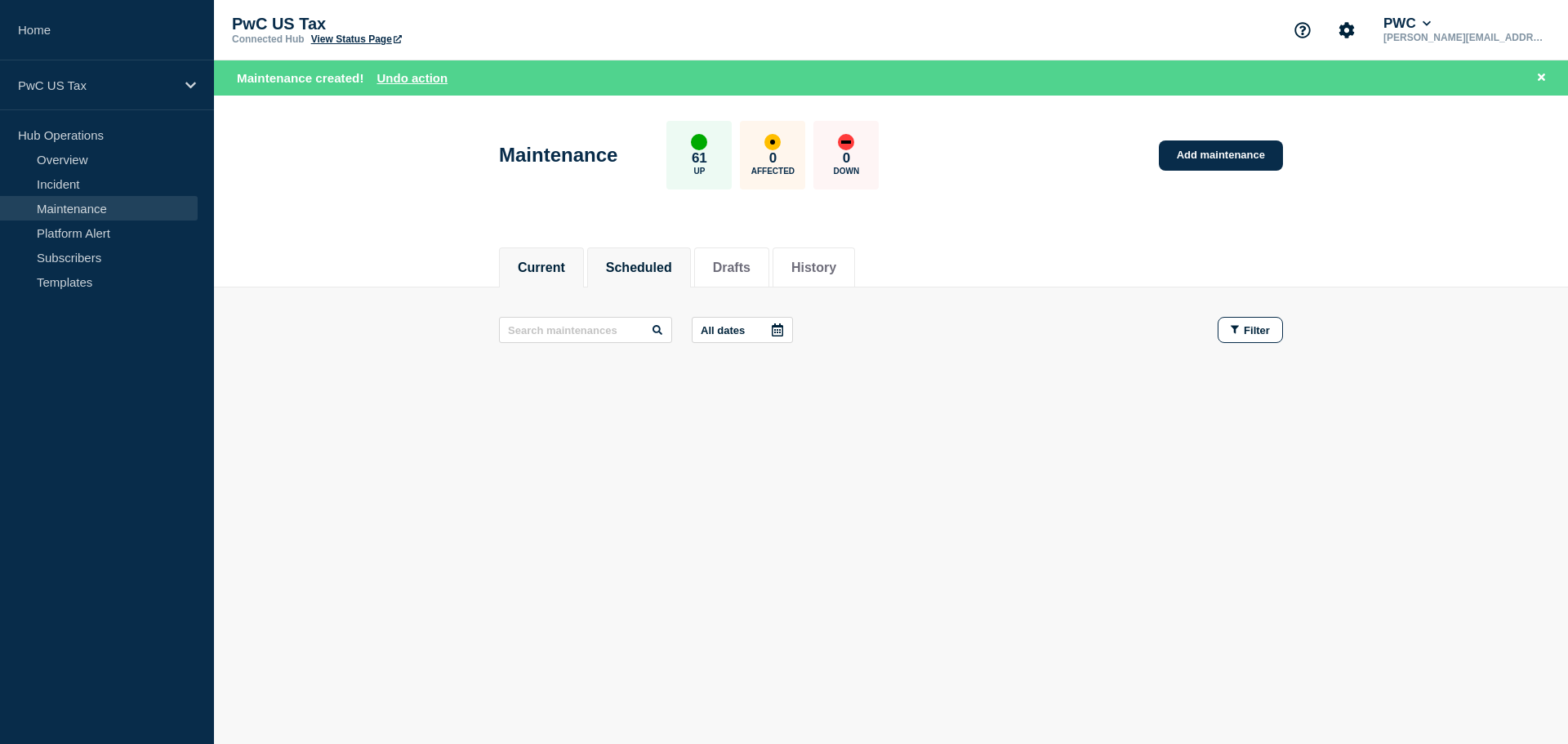
click at [647, 262] on button "Scheduled" at bounding box center [639, 268] width 66 height 15
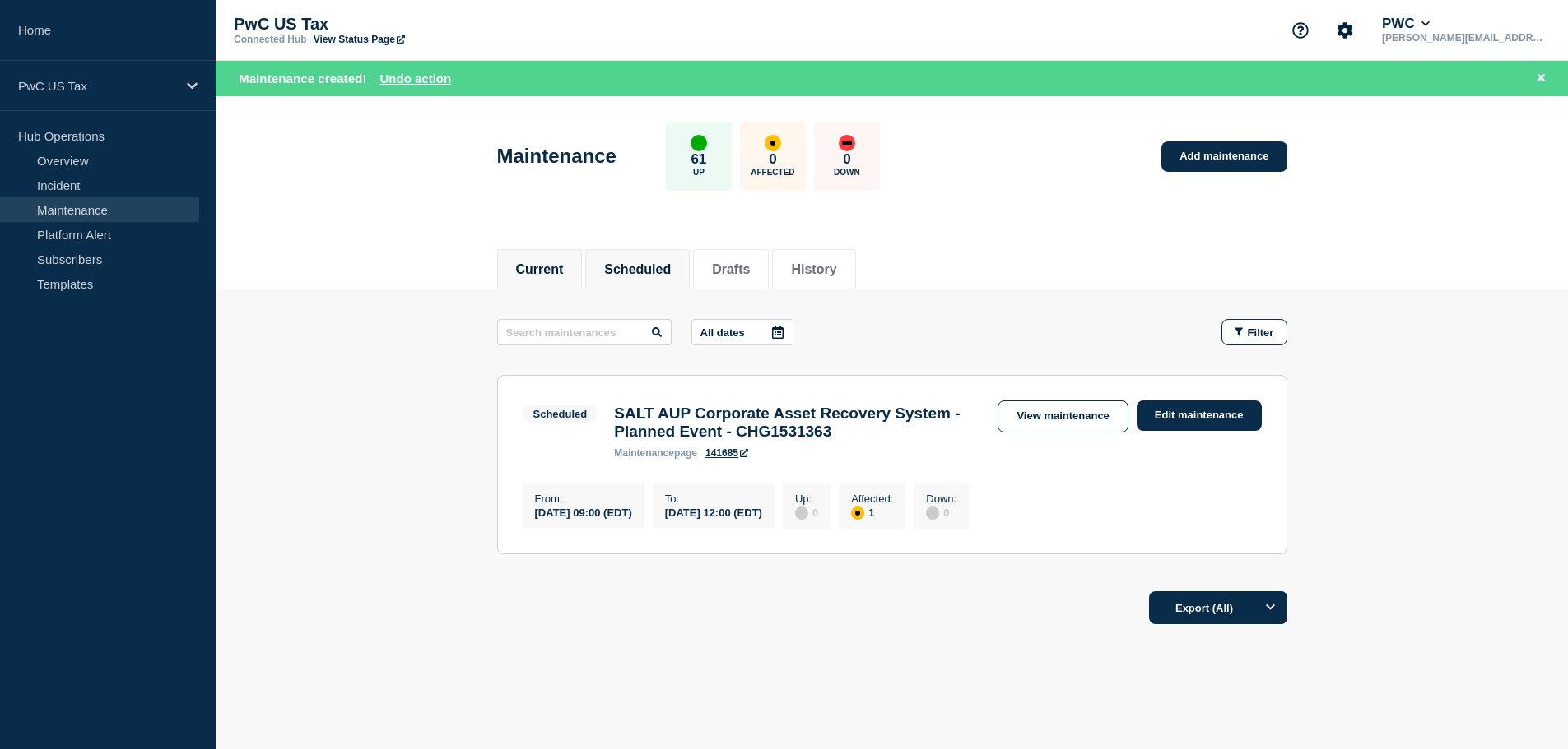
click at [538, 263] on button "Current" at bounding box center [540, 270] width 47 height 15
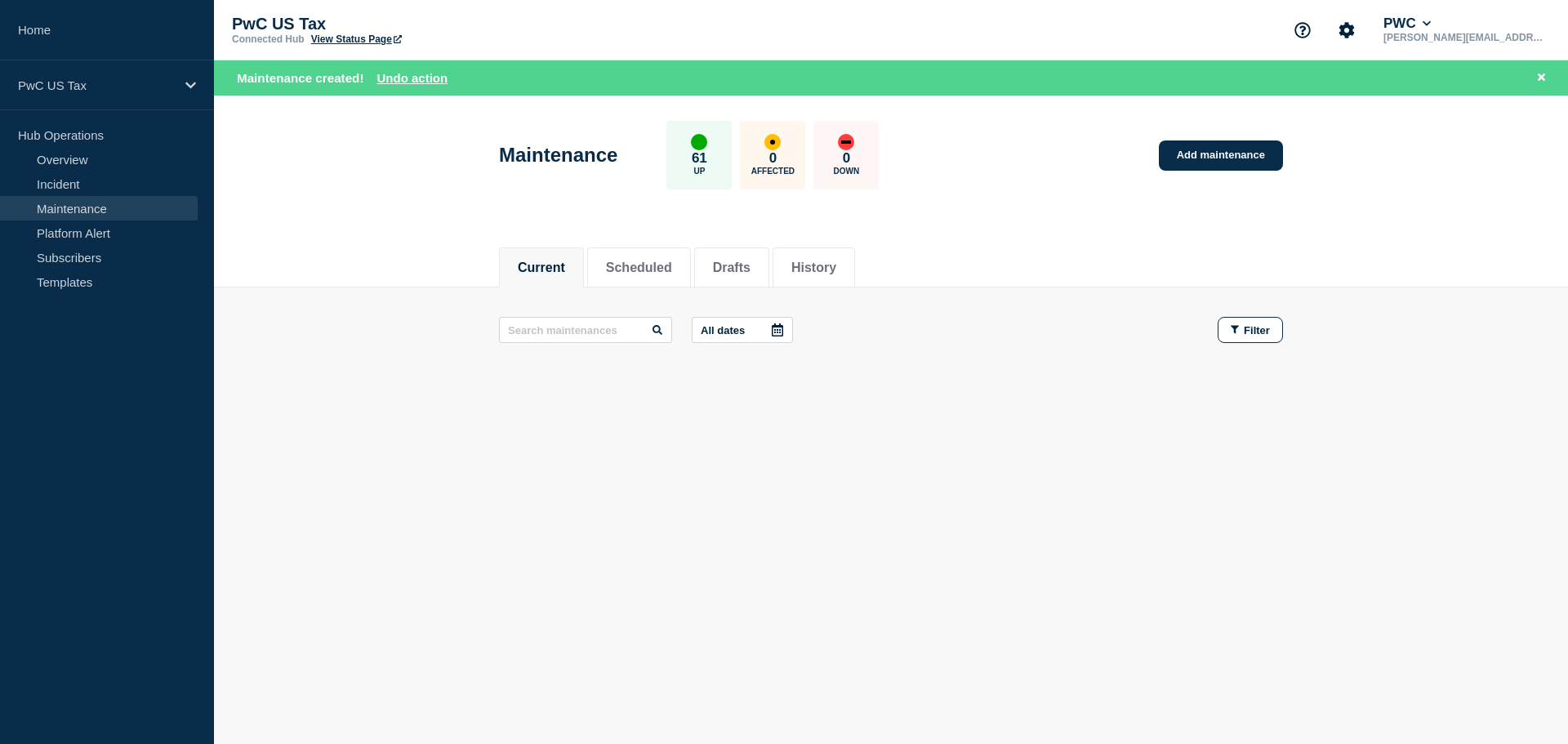
drag, startPoint x: 659, startPoint y: 259, endPoint x: 707, endPoint y: 260, distance: 48.0
click at [660, 261] on button "Scheduled" at bounding box center [639, 268] width 66 height 15
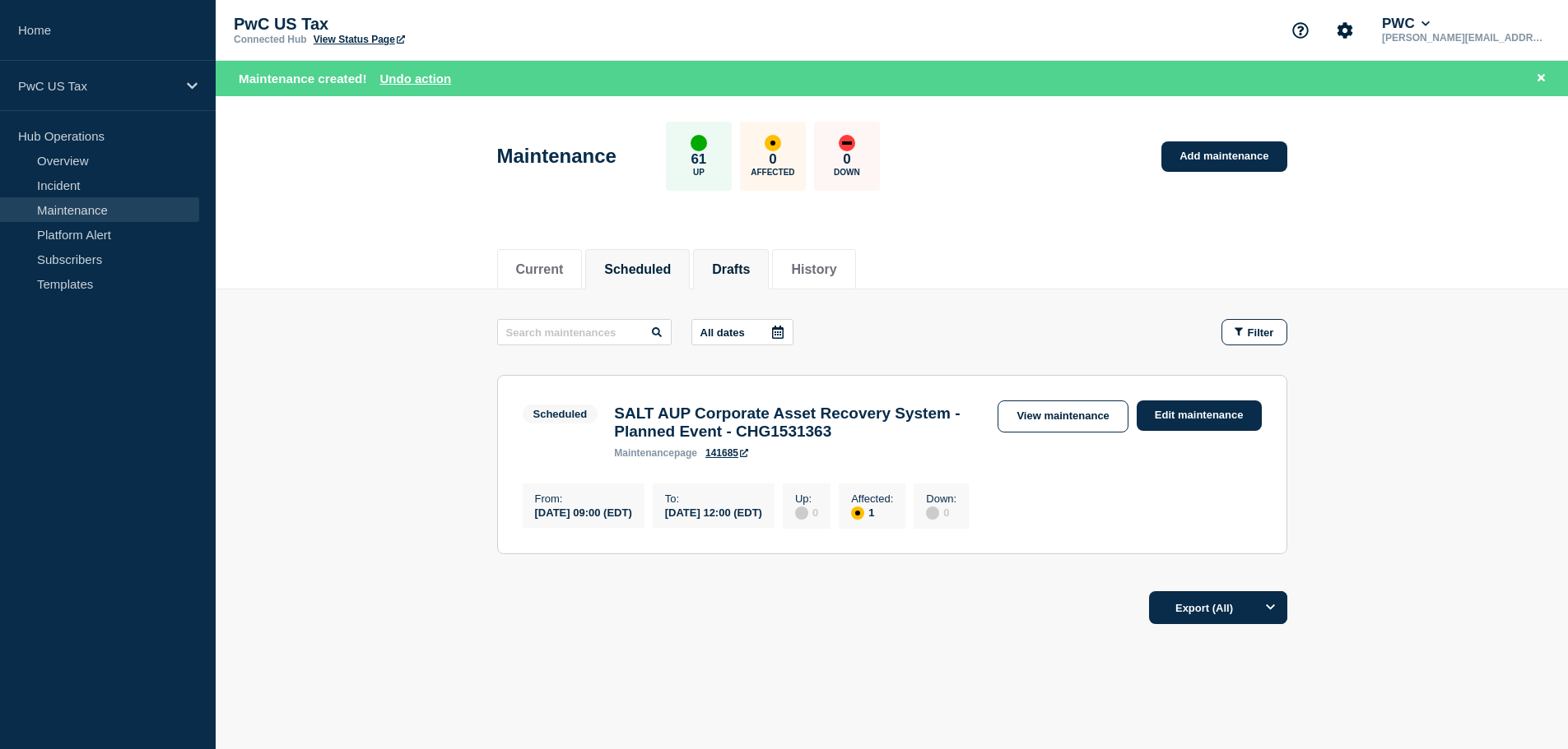
click at [722, 260] on li "Drafts" at bounding box center [731, 269] width 76 height 41
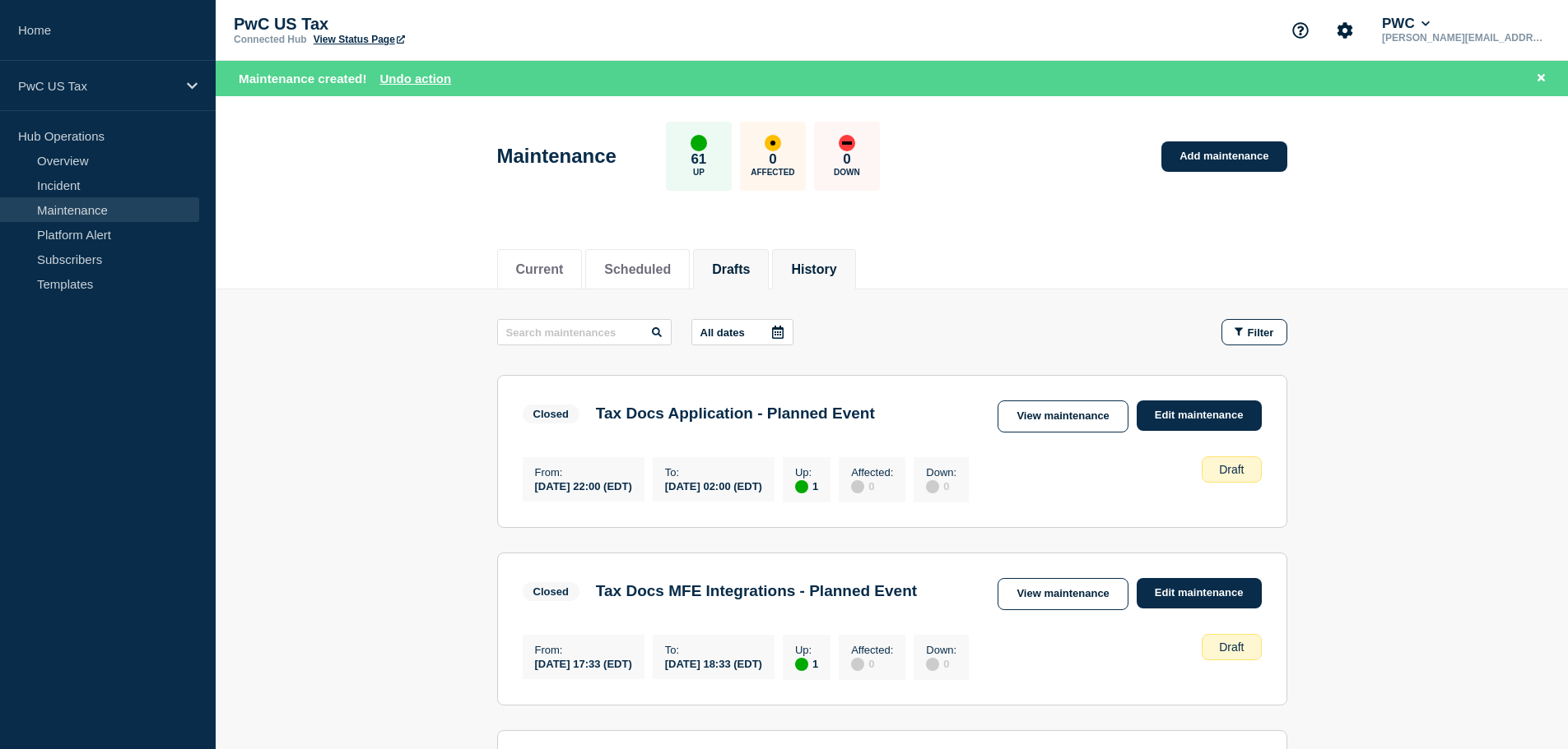
click at [831, 266] on button "History" at bounding box center [814, 270] width 45 height 15
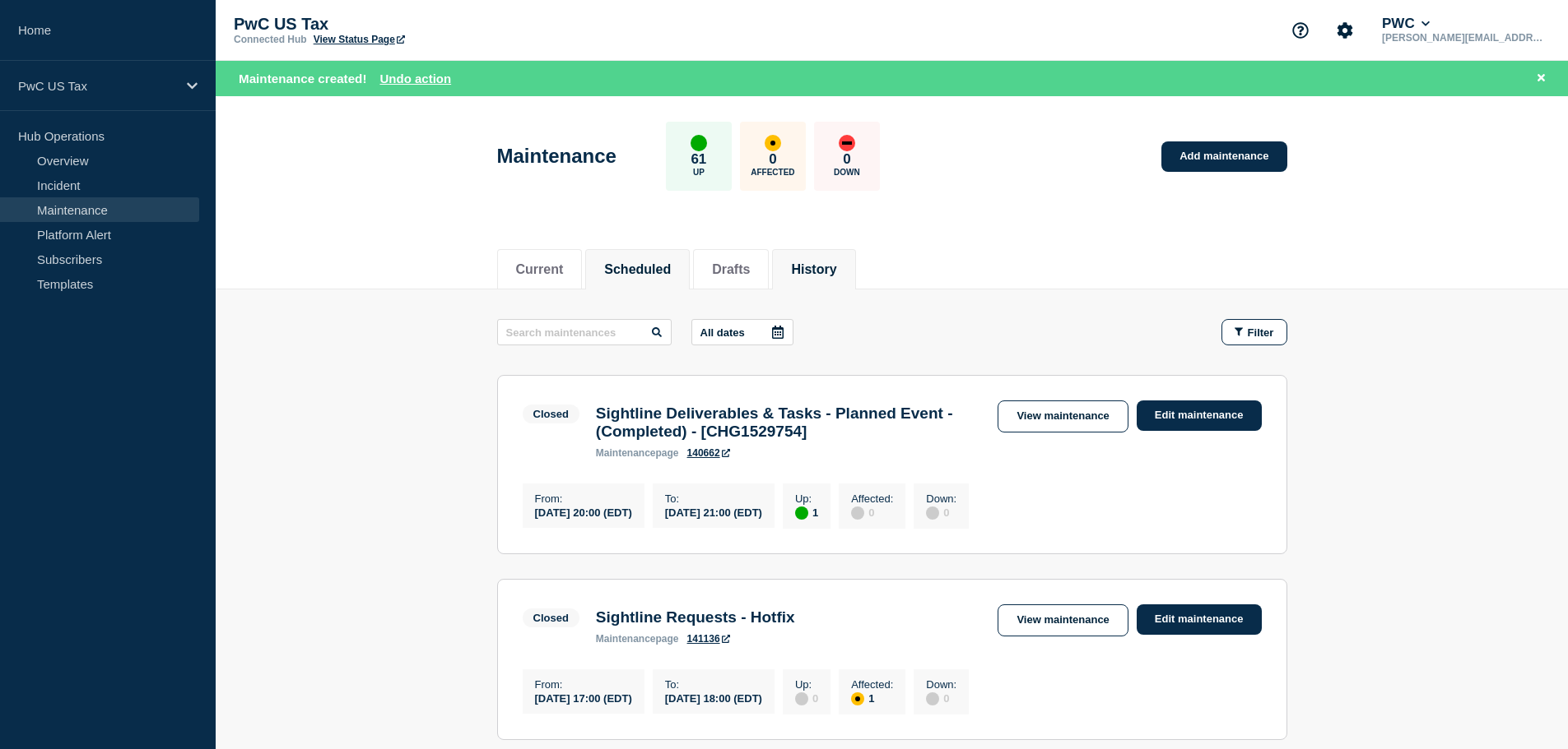
click at [614, 278] on li "Scheduled" at bounding box center [638, 269] width 105 height 41
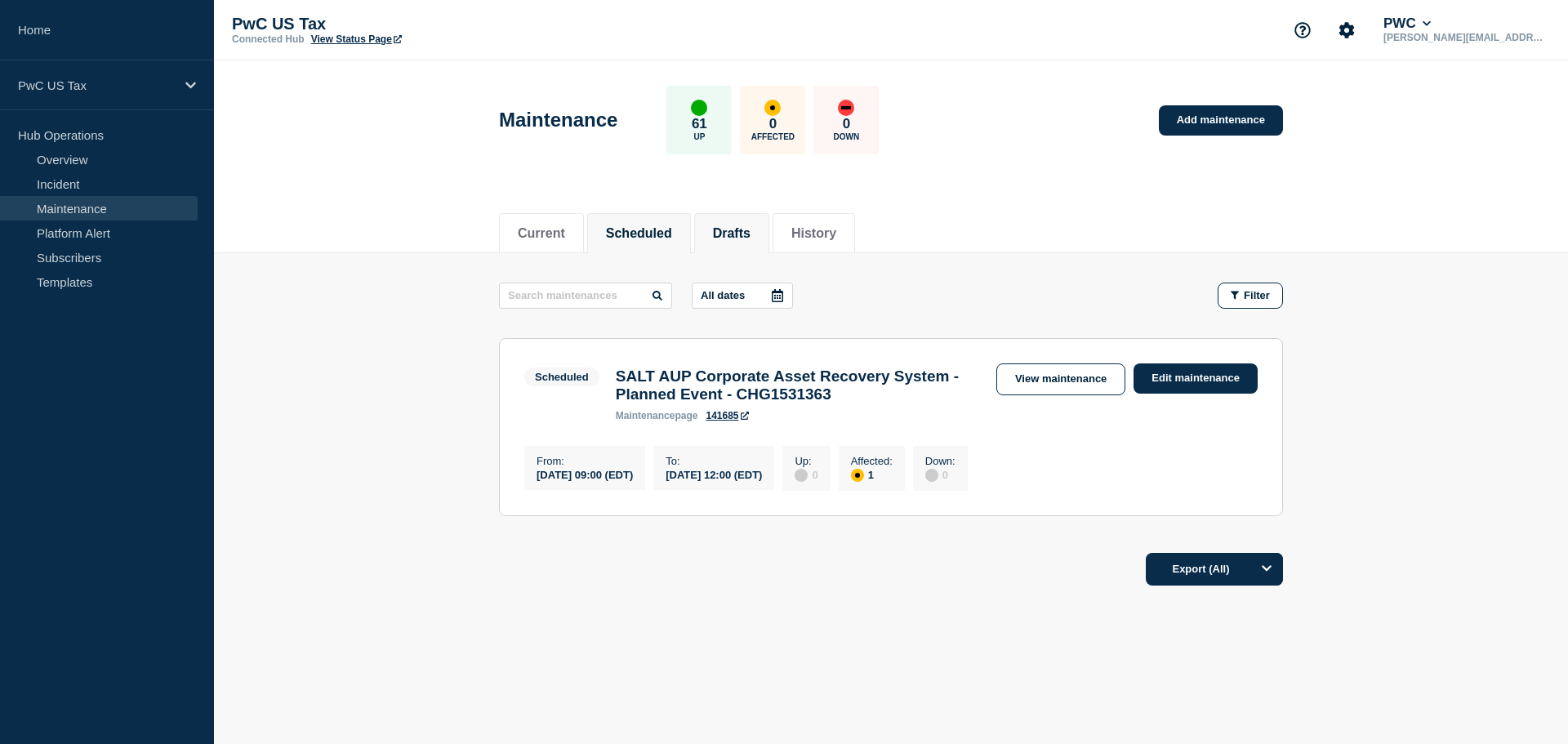
click at [751, 227] on button "Drafts" at bounding box center [732, 234] width 37 height 15
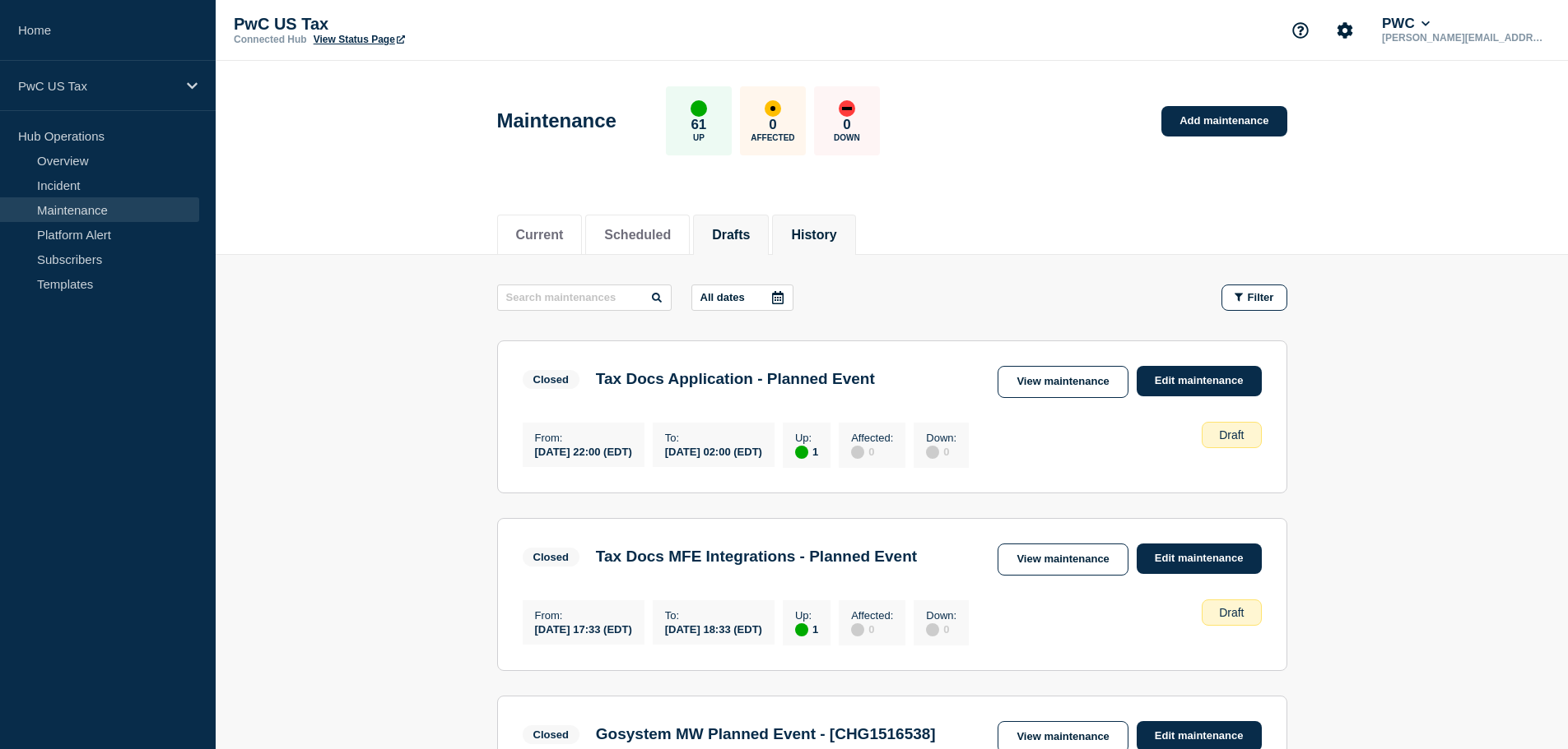
click at [847, 244] on li "History" at bounding box center [814, 234] width 83 height 41
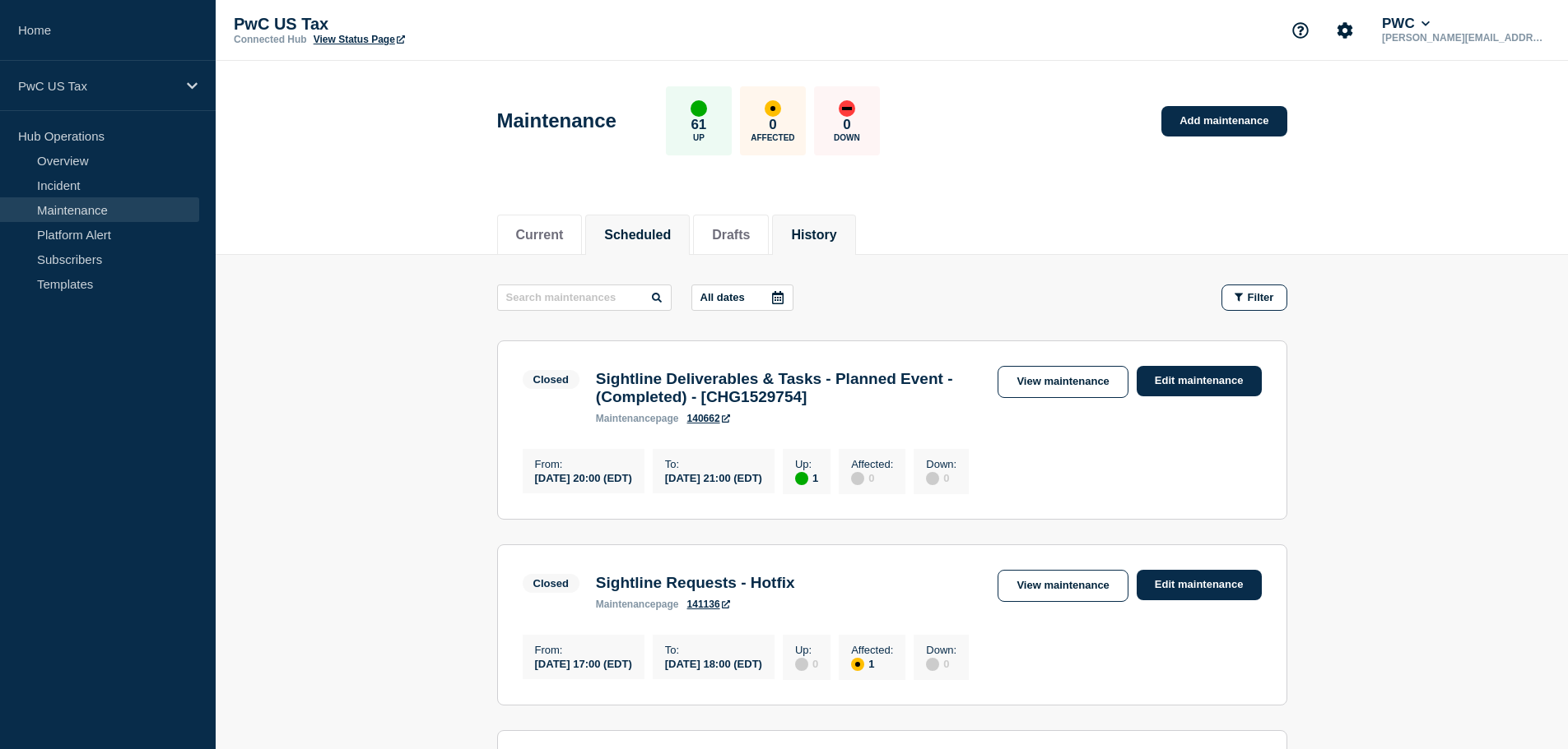
click at [660, 228] on button "Scheduled" at bounding box center [637, 235] width 66 height 15
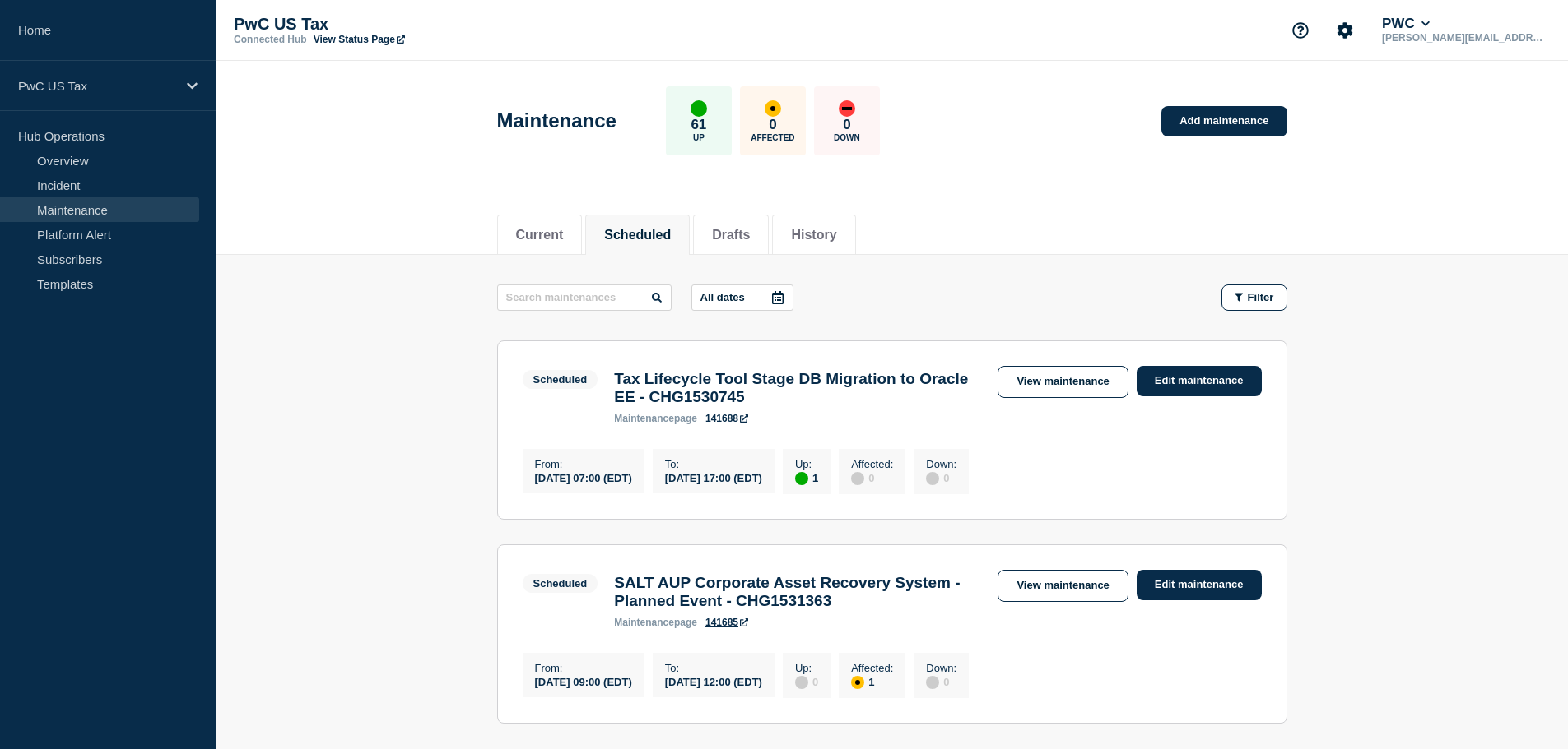
click at [767, 384] on h3 "Tax Lifecycle Tool Stage DB Migration to Oracle EE - CHG1530745" at bounding box center [797, 388] width 367 height 37
click at [779, 406] on h3 "Tax Lifecycle Tool Stage DB Migration to Oracle EE - CHG1530745" at bounding box center [797, 388] width 367 height 37
click at [1167, 425] on div "Scheduled Tax Lifecycle Tool Stage DB Migration to Oracle EE - CHG1530745 maint…" at bounding box center [893, 394] width 740 height 58
click at [1063, 385] on link "View maintenance" at bounding box center [1063, 381] width 131 height 32
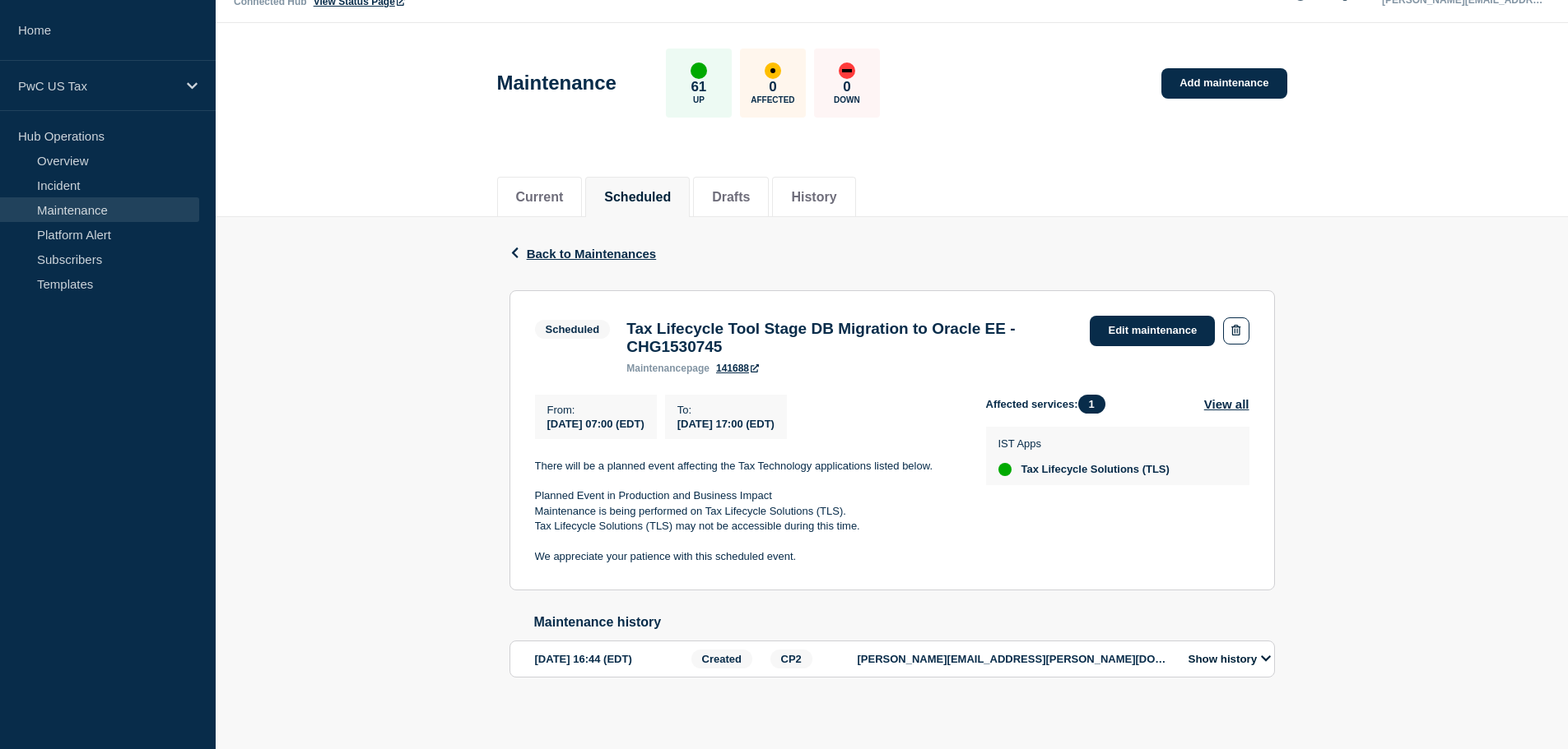
scroll to position [57, 0]
